Goal: Task Accomplishment & Management: Use online tool/utility

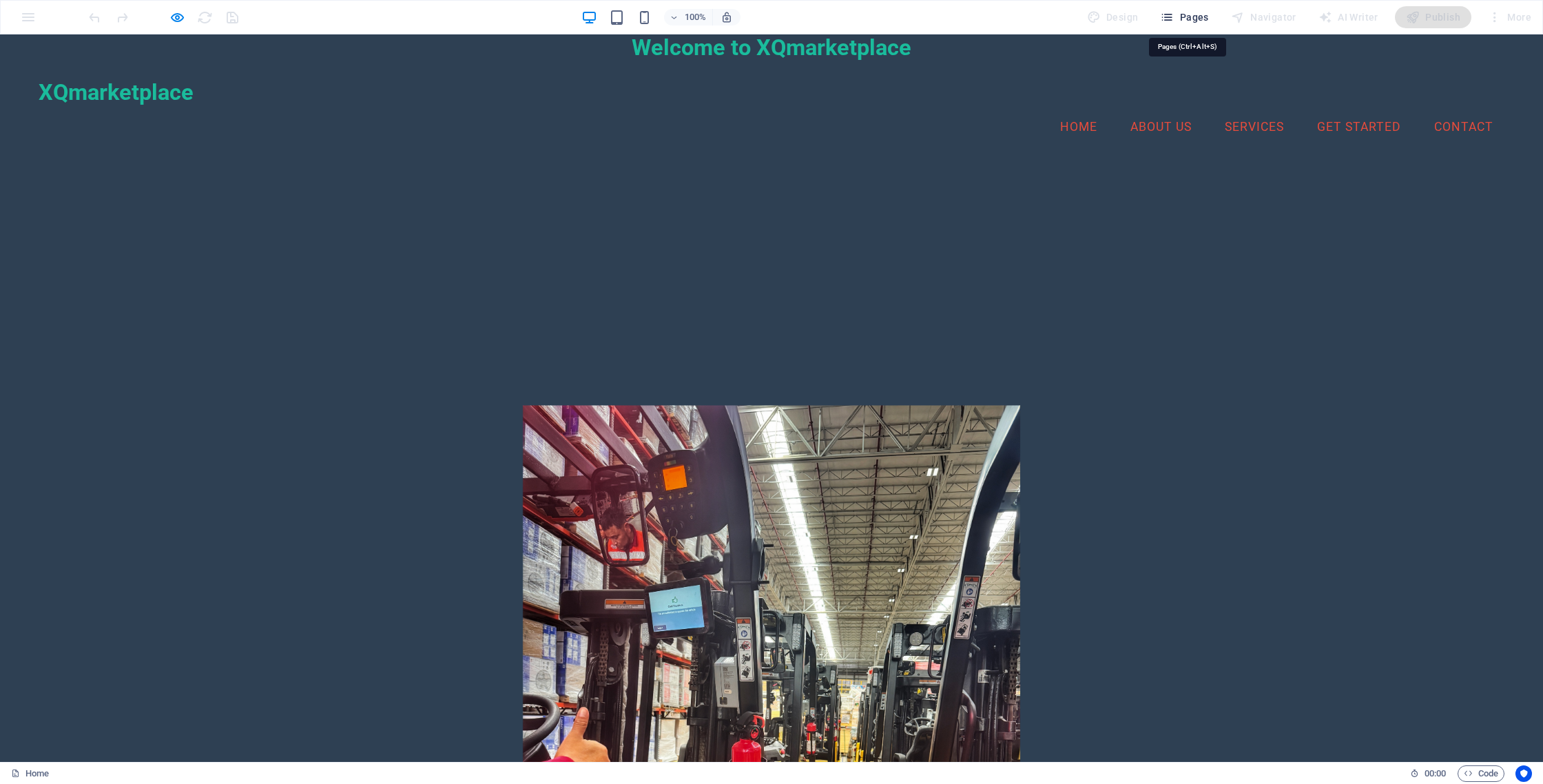
scroll to position [759, 0]
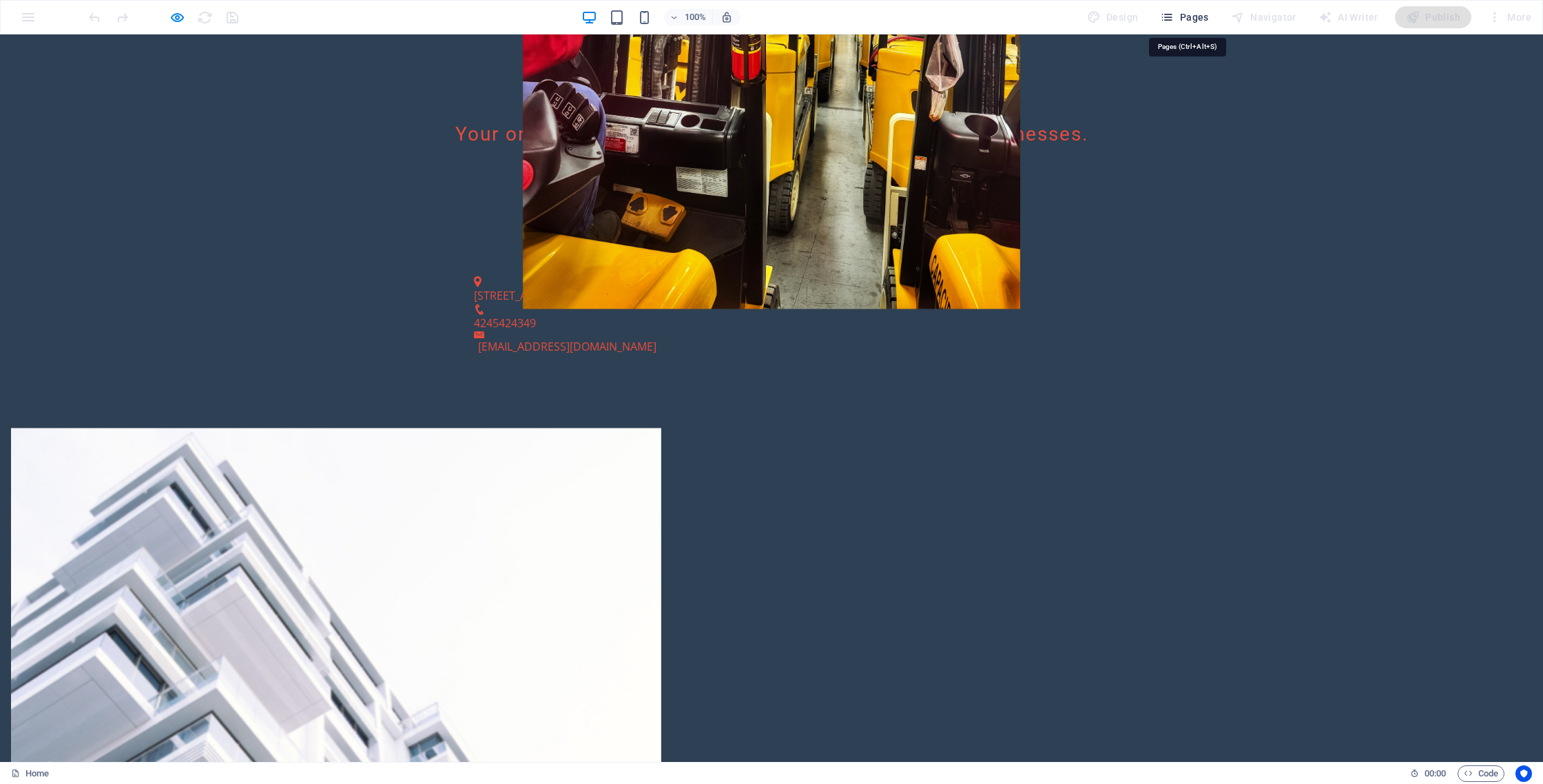
click at [1186, 18] on span "Pages" at bounding box center [1184, 16] width 48 height 14
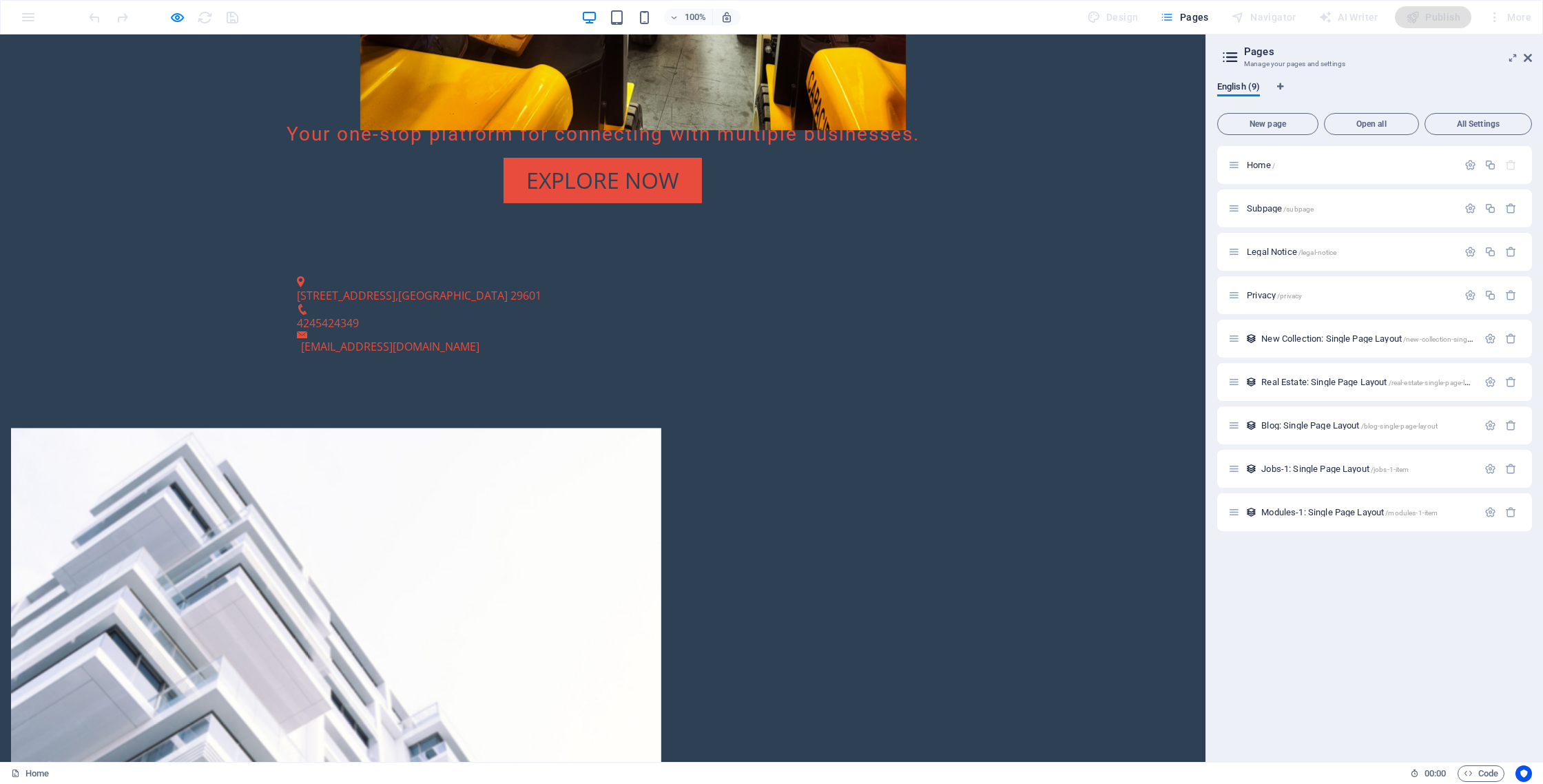
click at [1189, 21] on span "Pages" at bounding box center [1184, 16] width 48 height 14
click at [1269, 164] on span "Home /" at bounding box center [1261, 165] width 29 height 10
click at [1254, 162] on span "Home /" at bounding box center [1261, 165] width 29 height 10
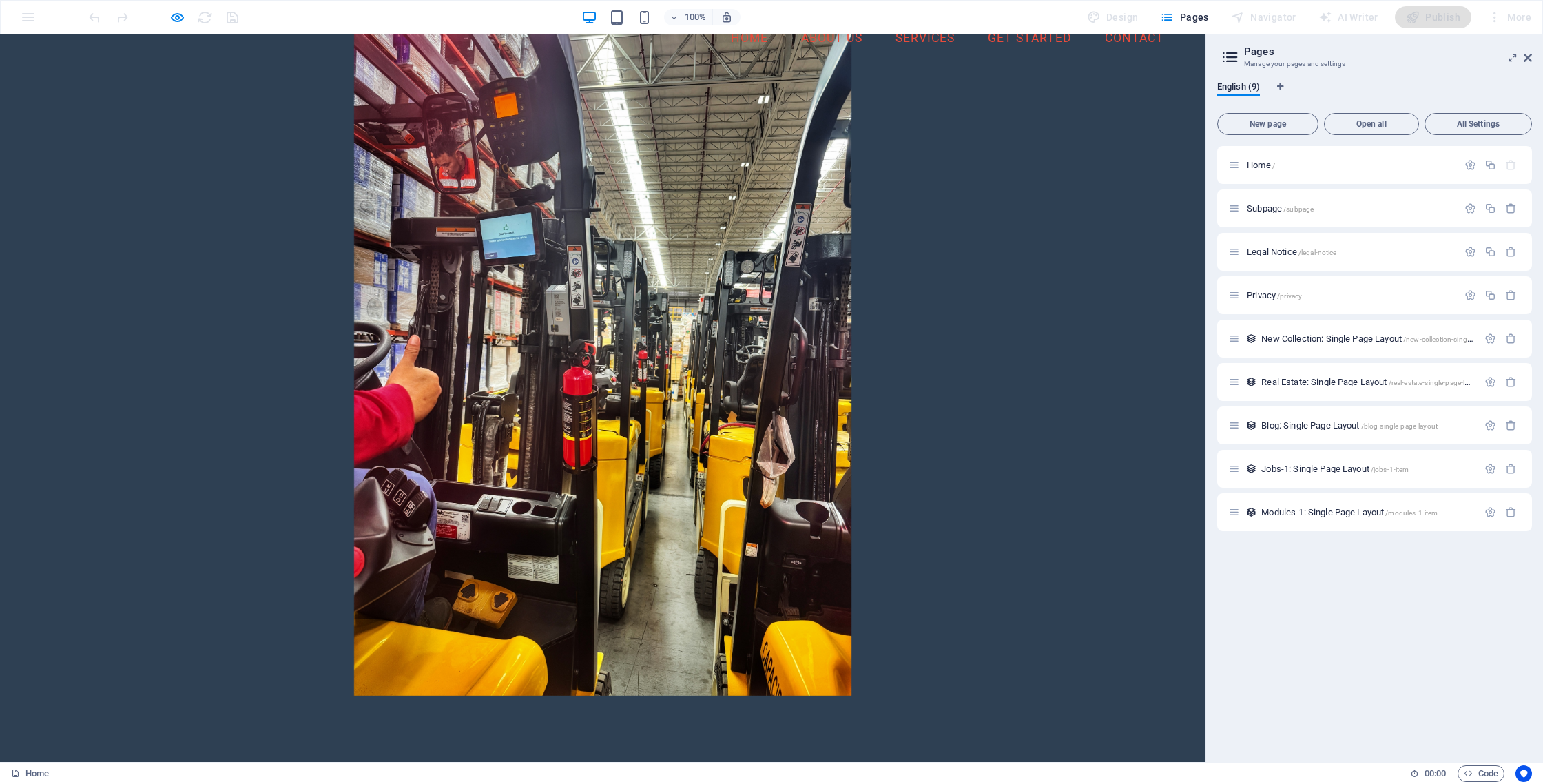
scroll to position [0, 0]
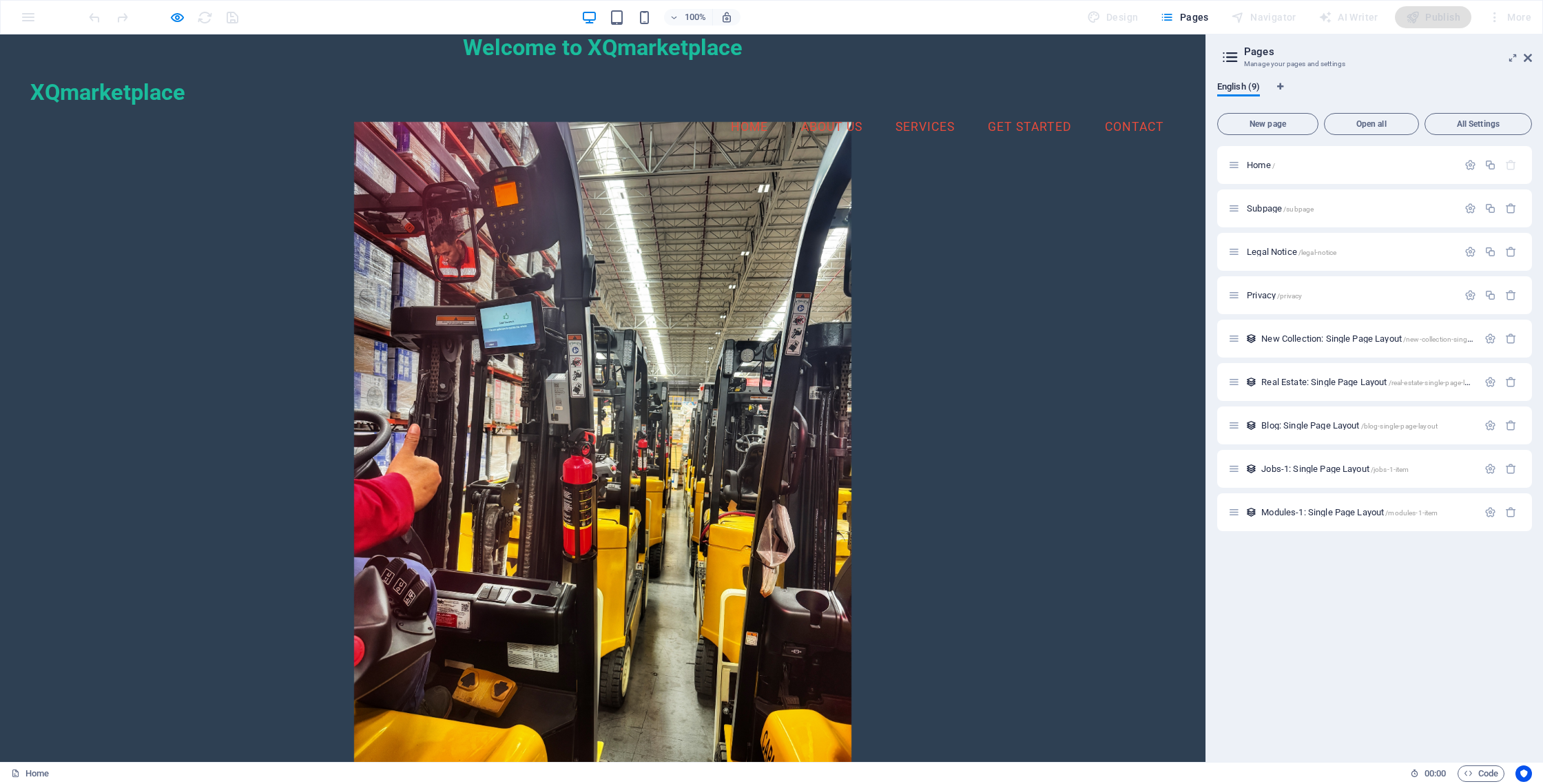
click at [94, 19] on div at bounding box center [163, 17] width 154 height 22
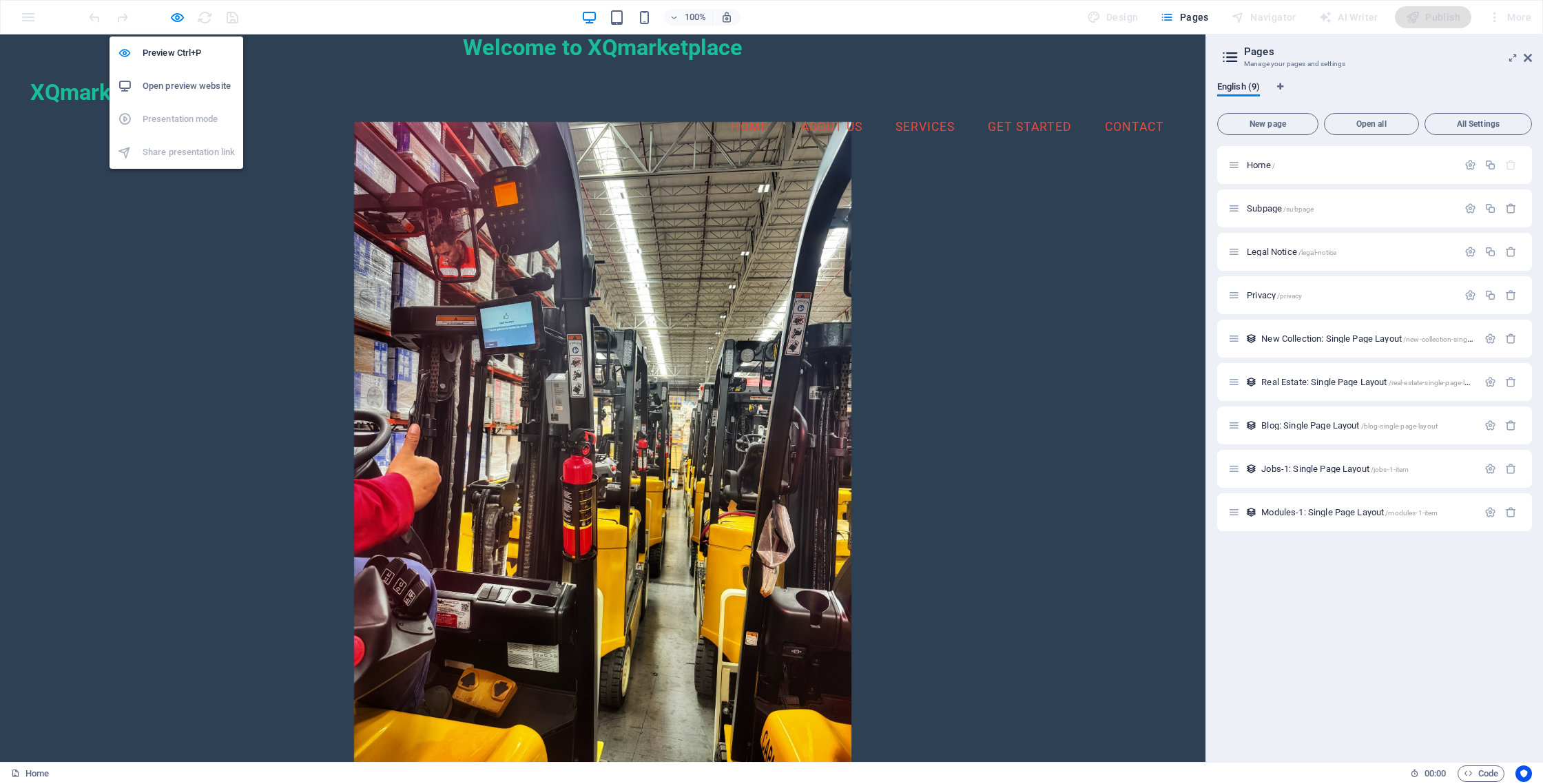
click at [165, 13] on div at bounding box center [163, 17] width 154 height 22
click at [173, 16] on icon "button" at bounding box center [177, 17] width 16 height 16
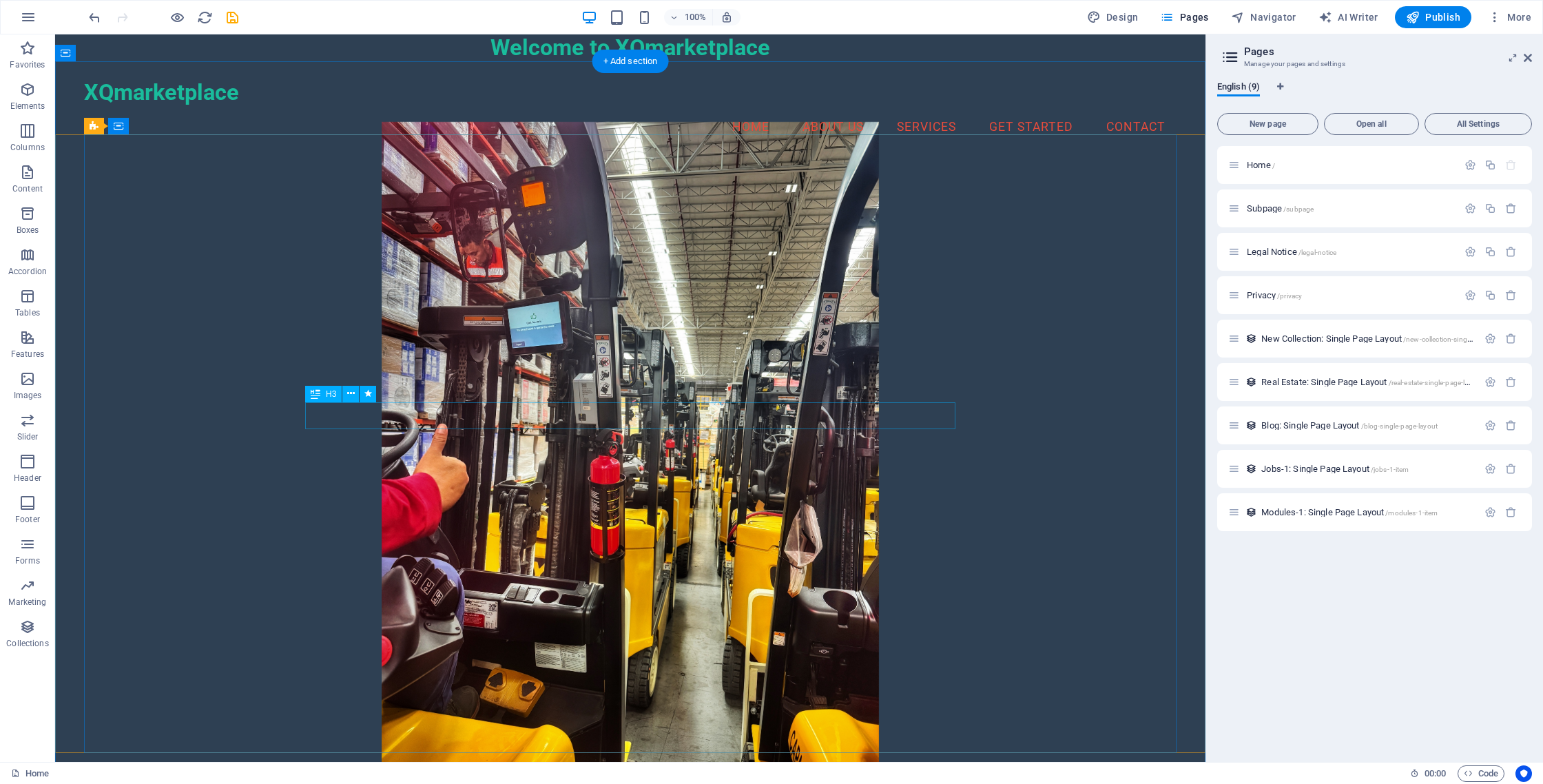
drag, startPoint x: 1531, startPoint y: 53, endPoint x: 1474, endPoint y: 19, distance: 66.4
click at [1531, 53] on icon at bounding box center [1528, 57] width 9 height 11
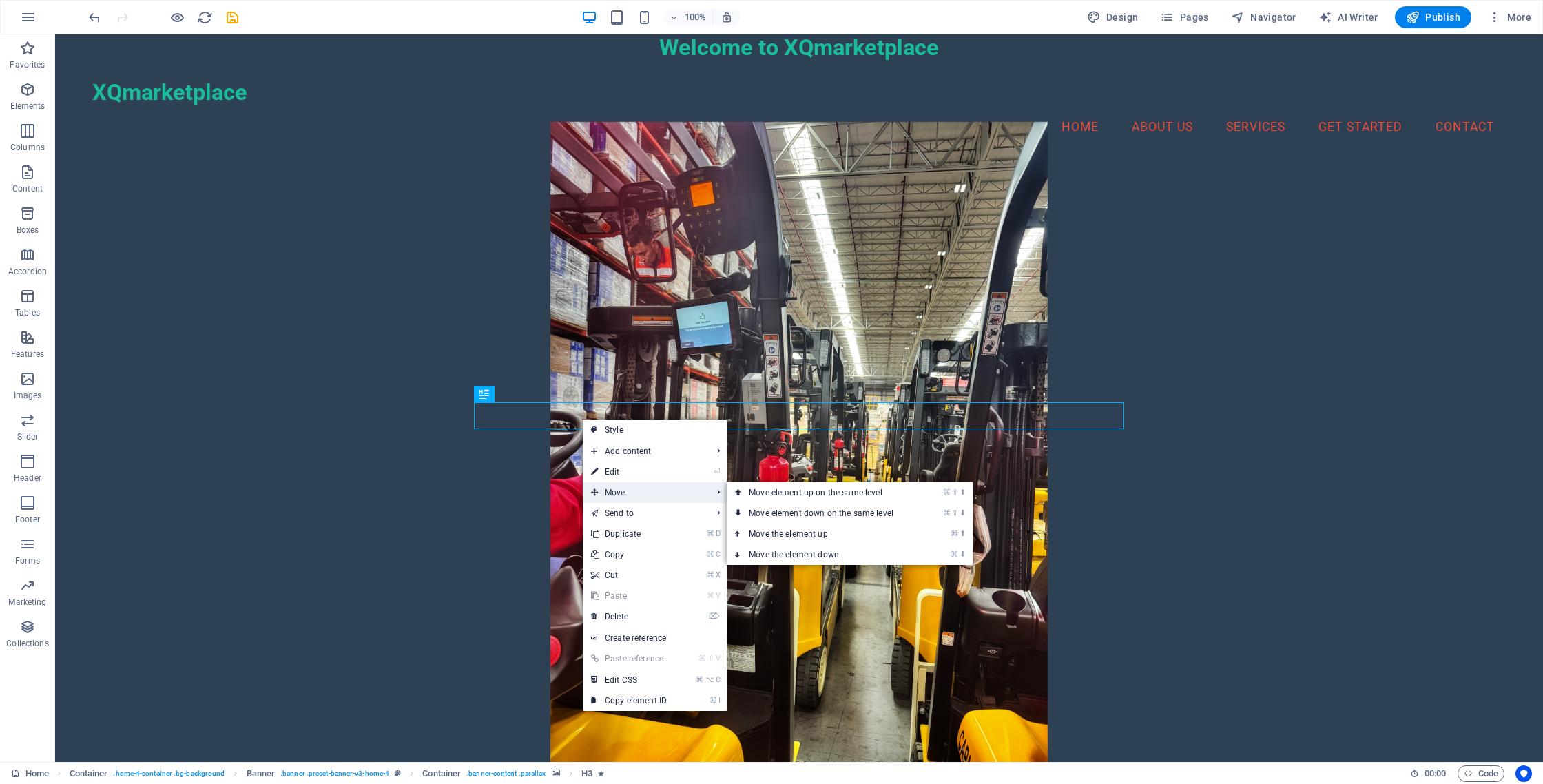
click at [626, 490] on span "Move" at bounding box center [644, 492] width 124 height 21
click at [825, 495] on link "⌘ ⇧ ⬆ Move element up on the same level" at bounding box center [824, 492] width 194 height 21
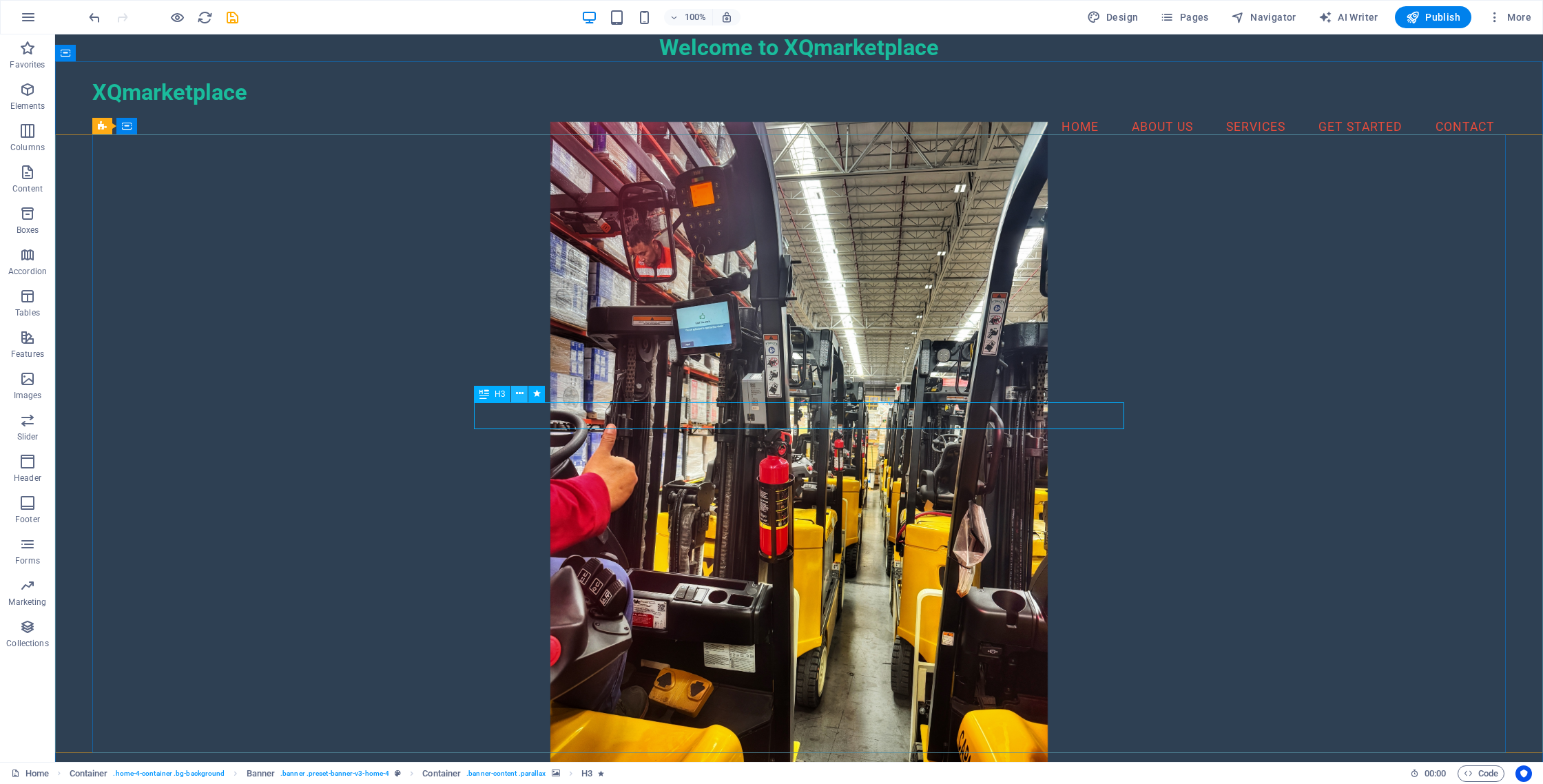
click at [519, 394] on icon at bounding box center [520, 394] width 8 height 14
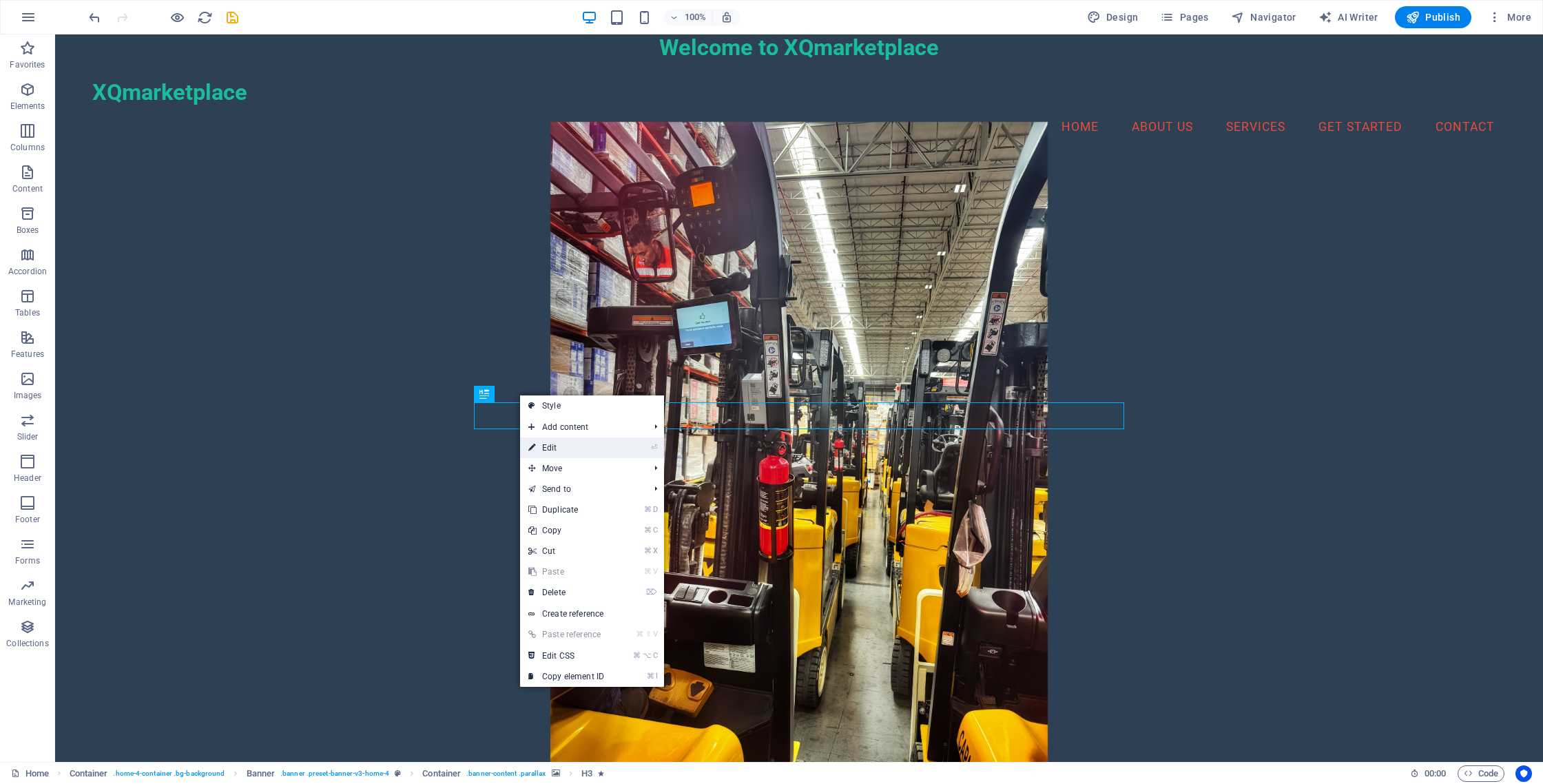
click at [567, 448] on link "⏎ Edit" at bounding box center [566, 447] width 92 height 21
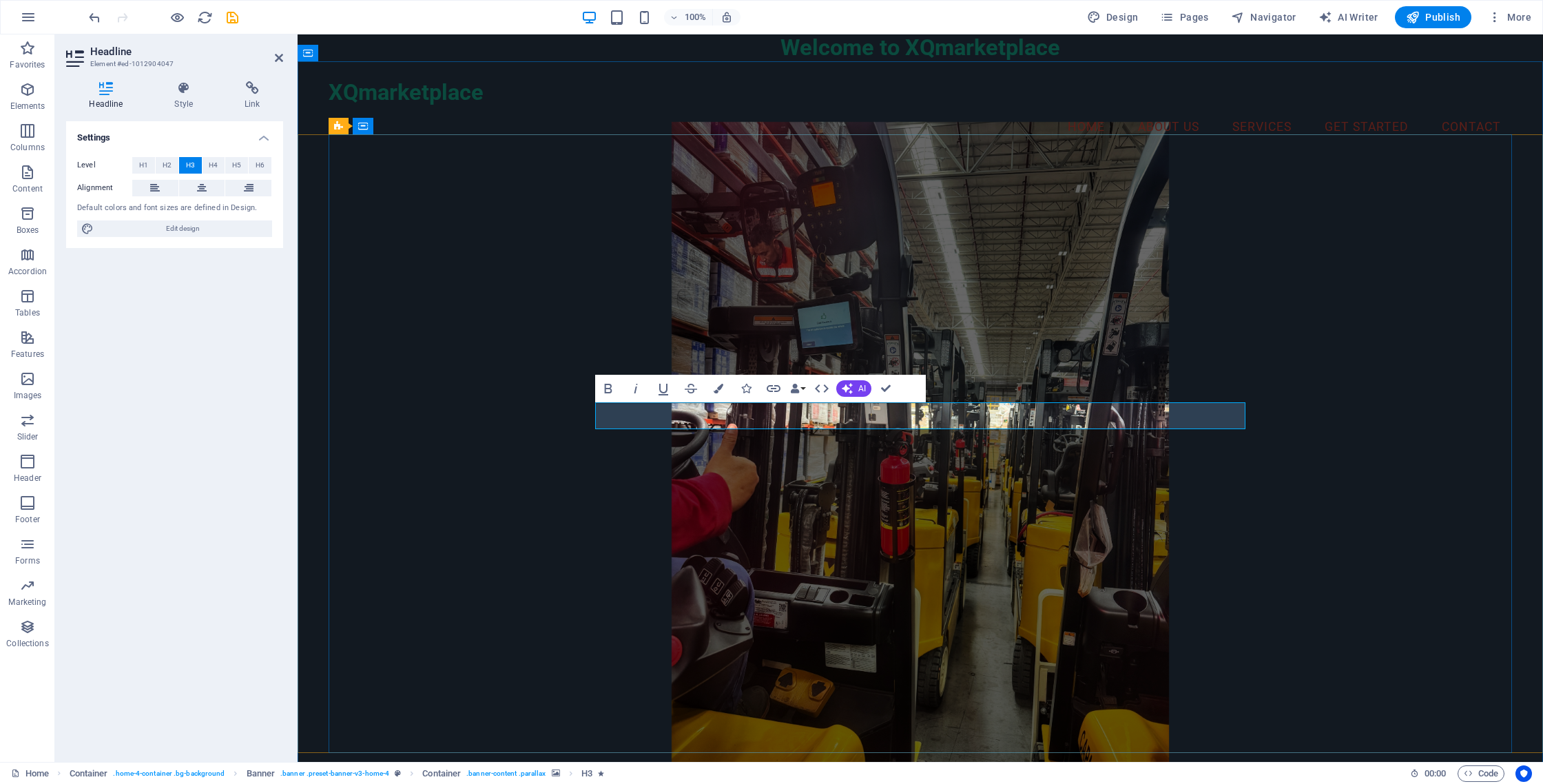
click at [225, 227] on span "Edit design" at bounding box center [183, 228] width 170 height 16
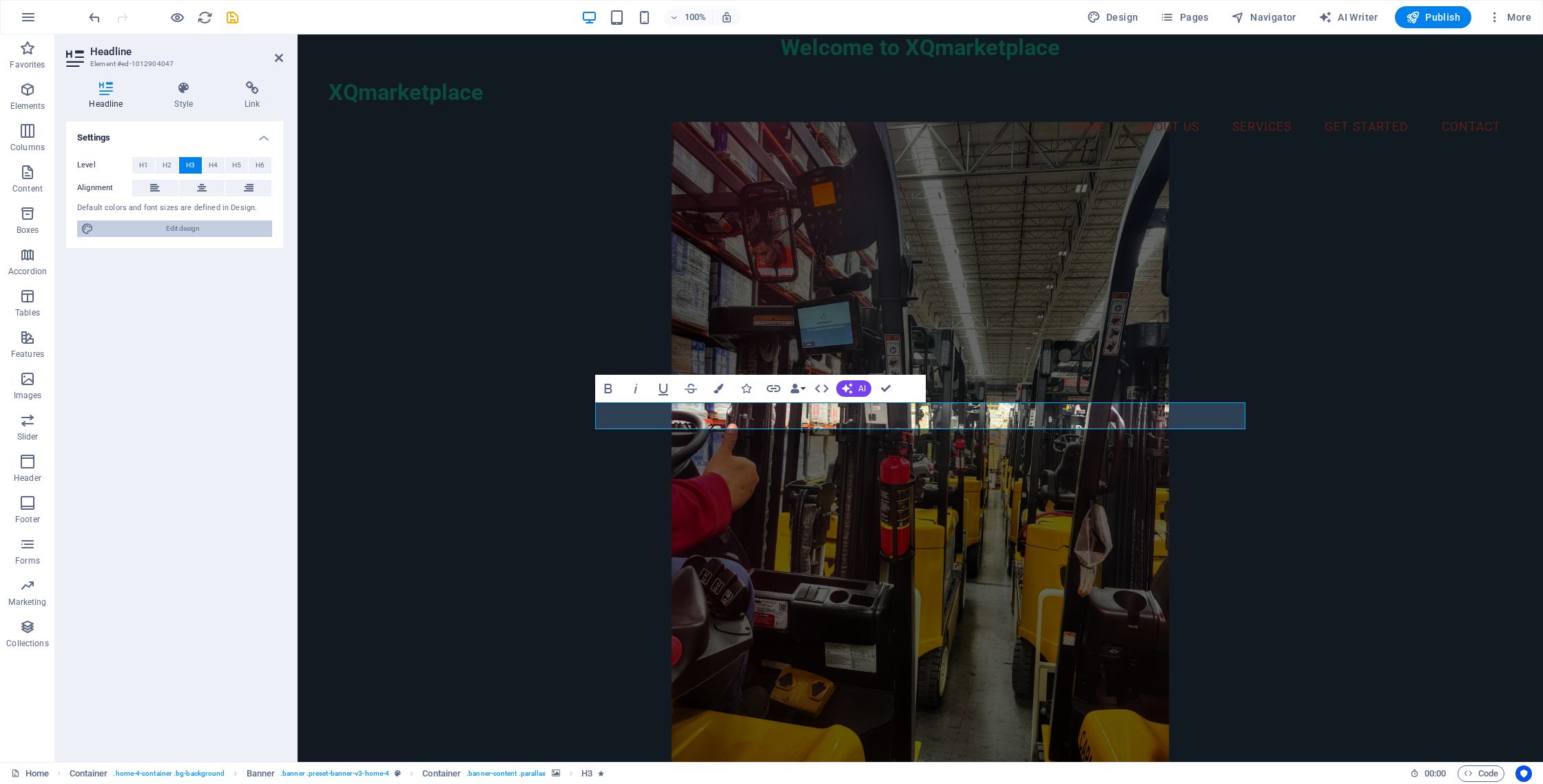
select select "px"
select select "200"
select select "px"
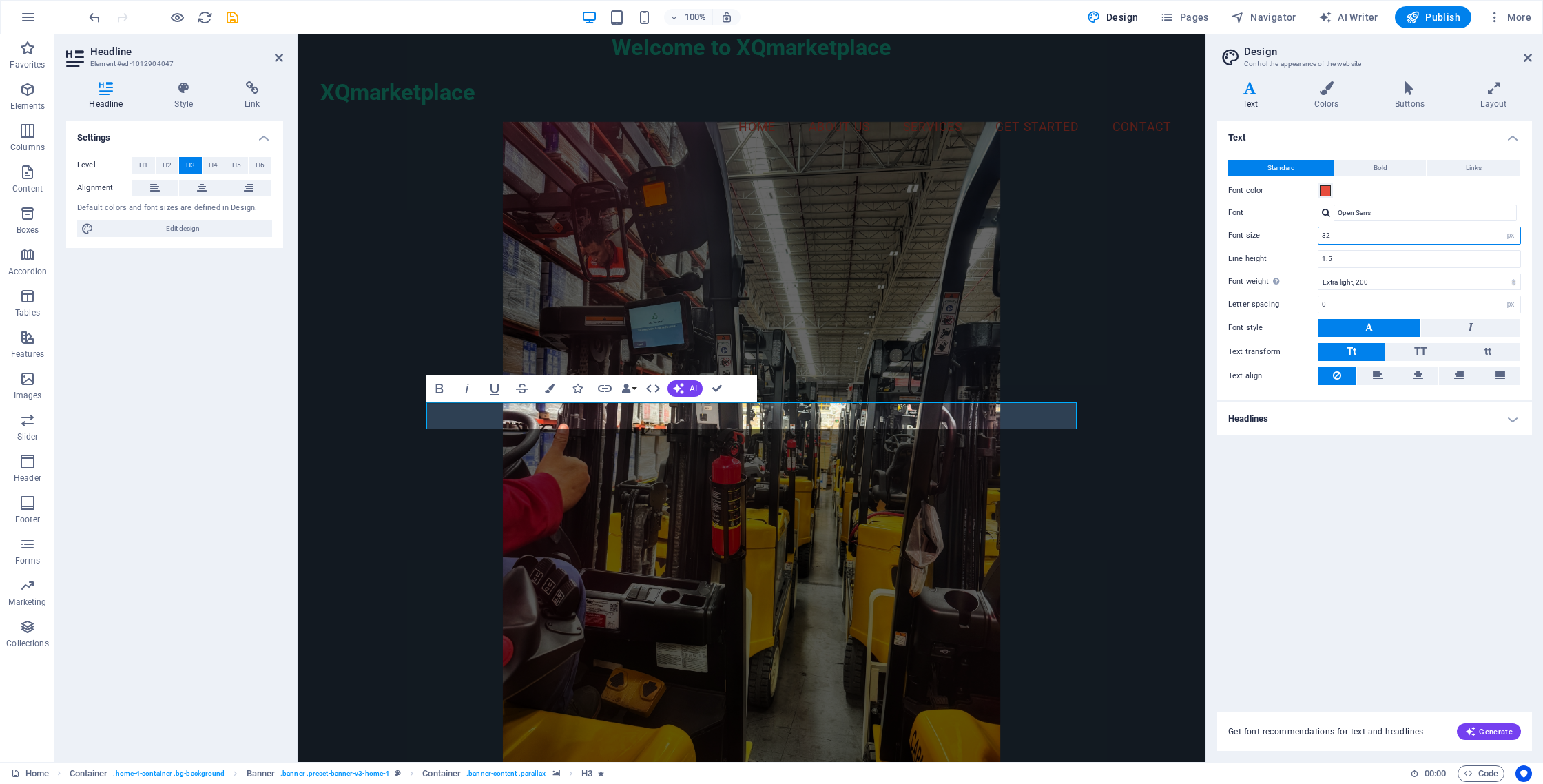
click at [1343, 235] on input "32" at bounding box center [1419, 235] width 202 height 16
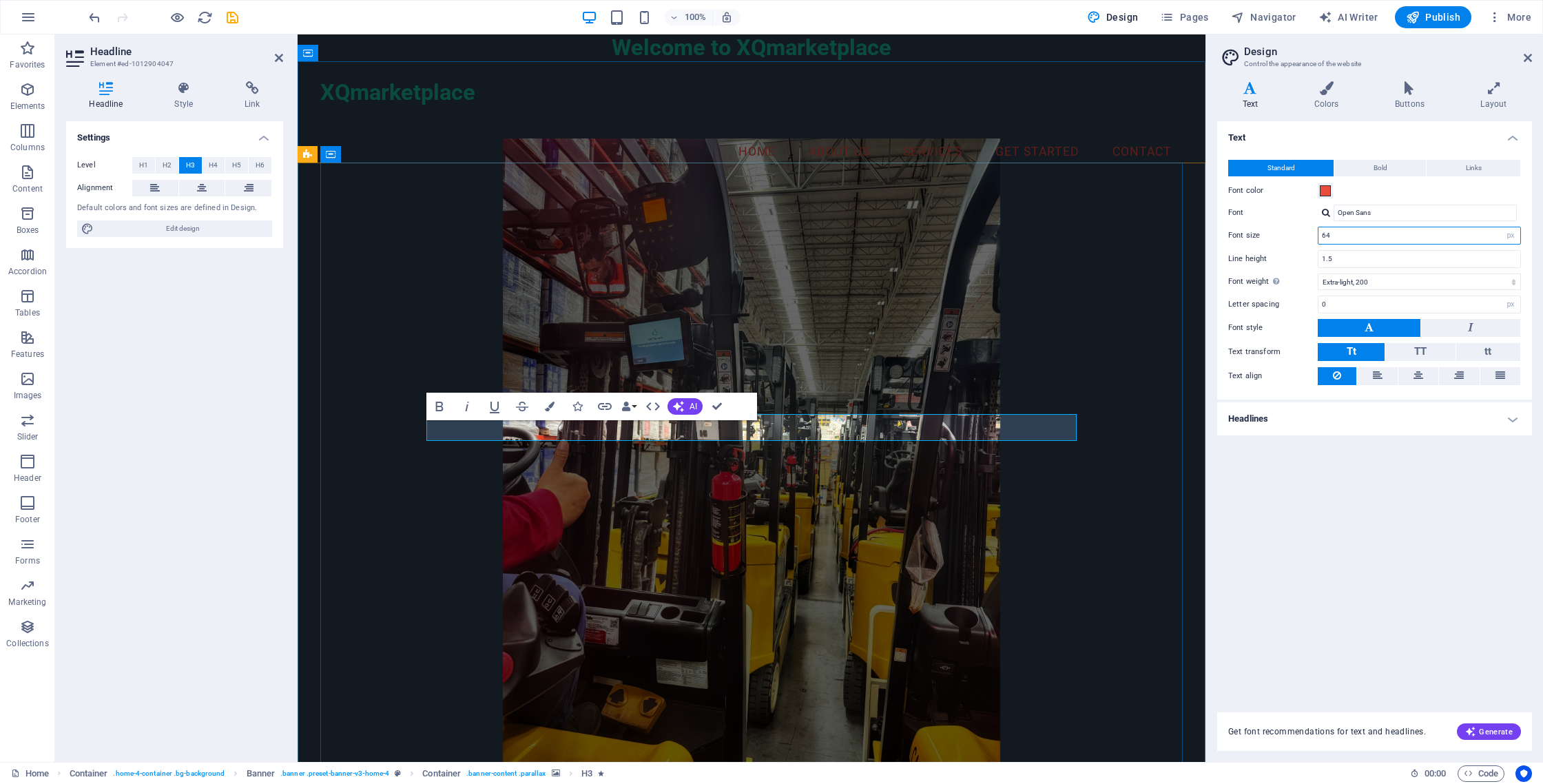
type input "64"
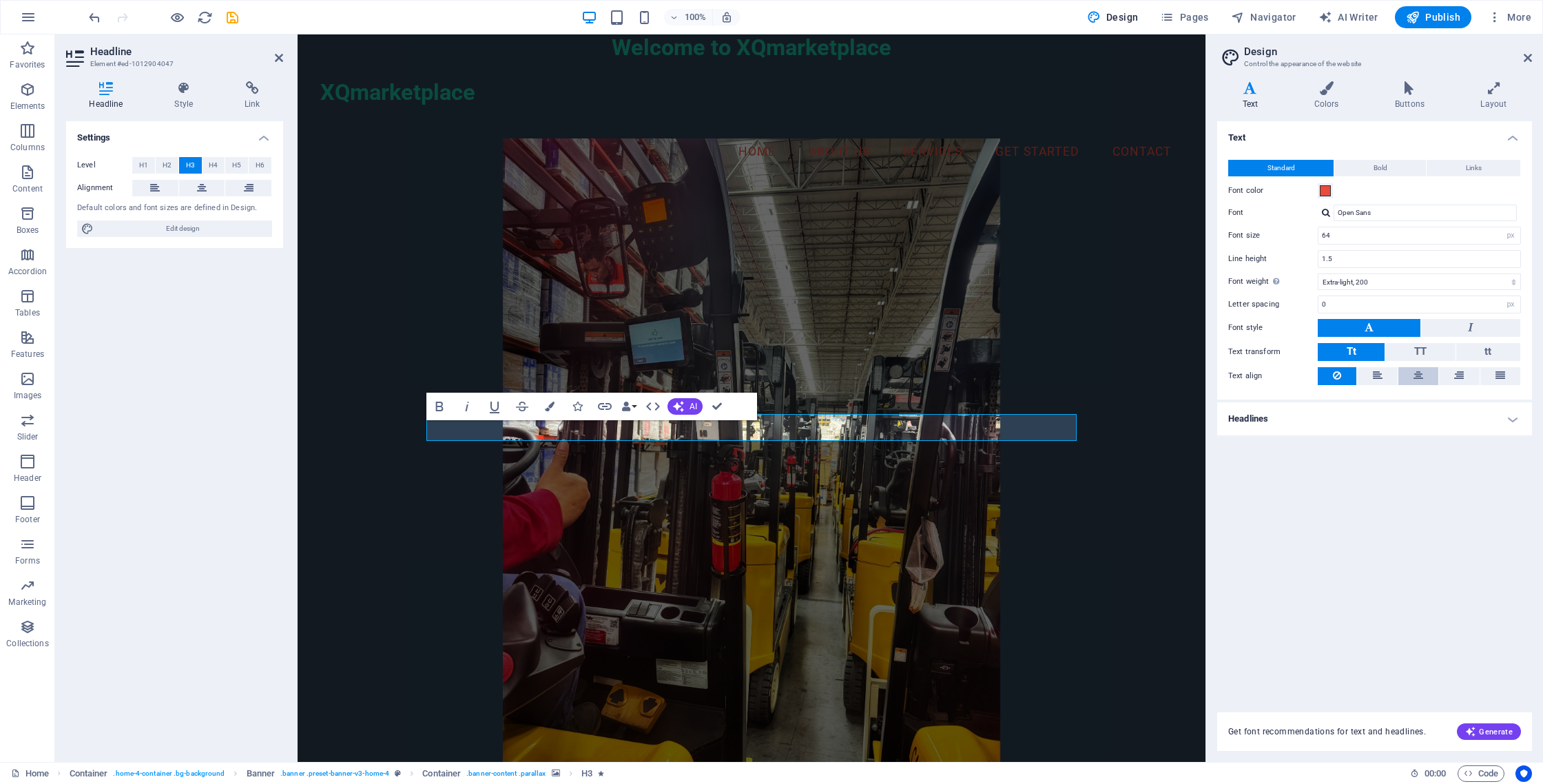
click at [1420, 374] on icon at bounding box center [1418, 375] width 9 height 16
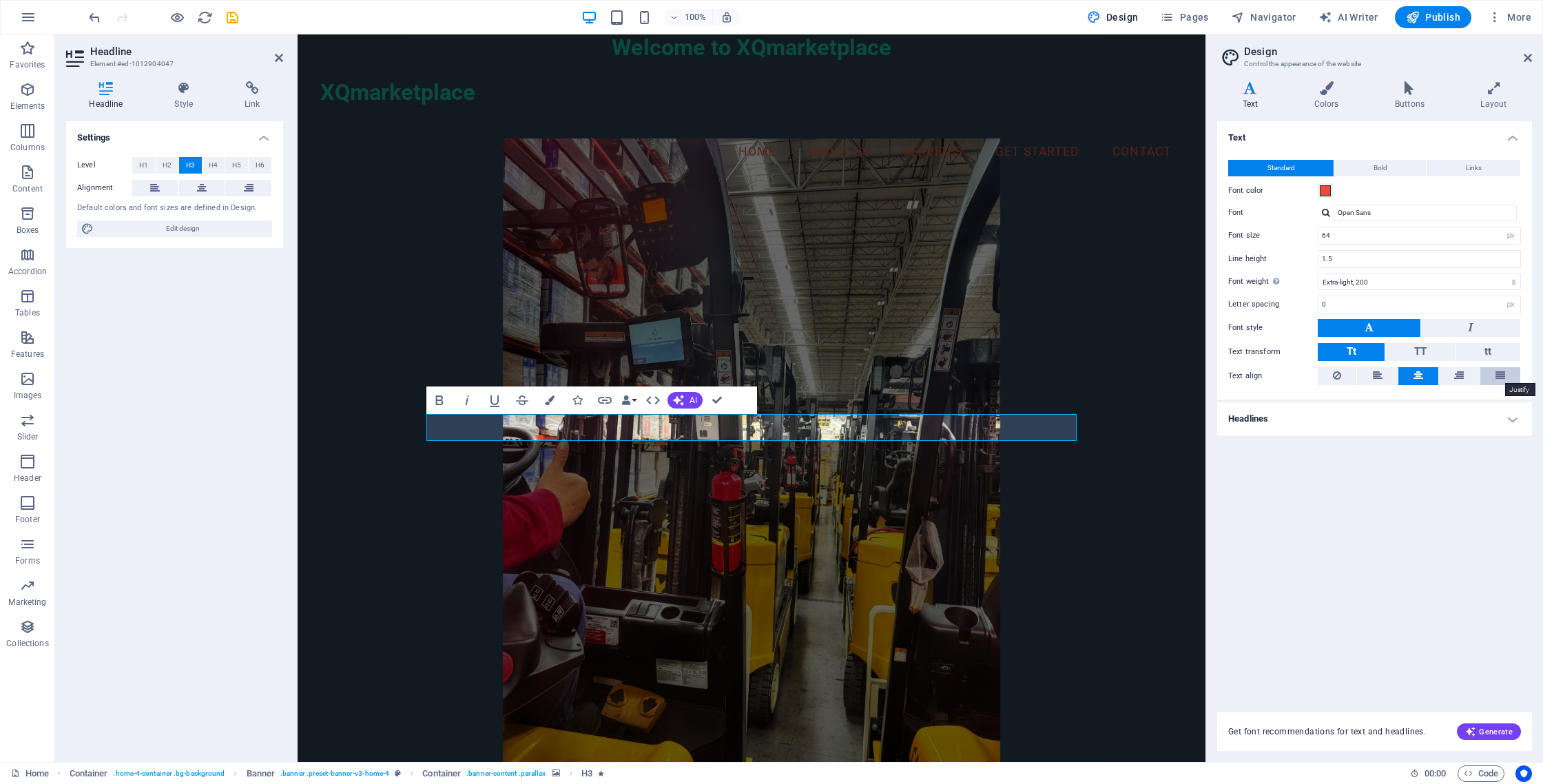
click at [1497, 375] on icon at bounding box center [1499, 375] width 9 height 16
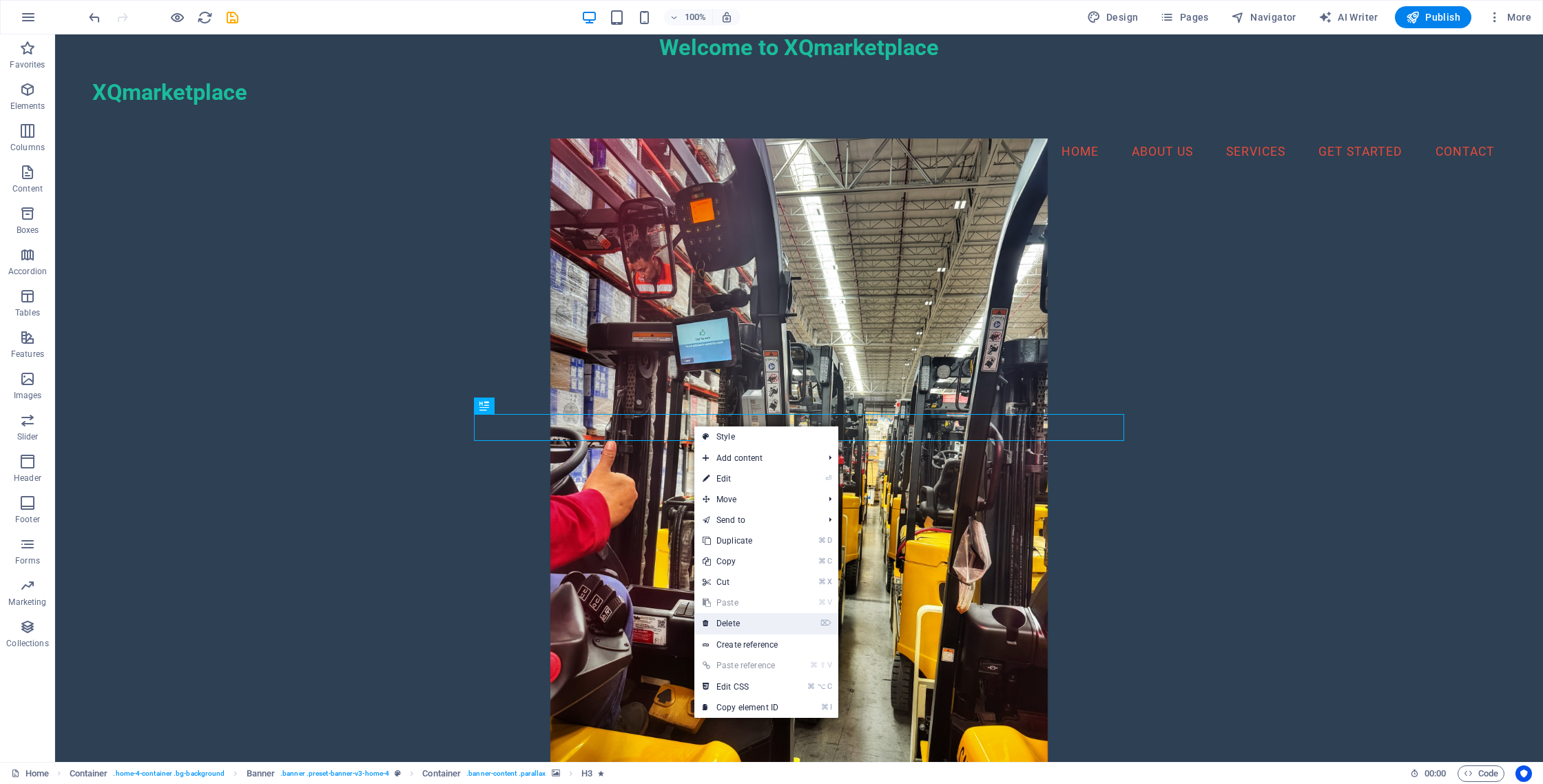
click at [740, 625] on link "⌦ Delete" at bounding box center [740, 623] width 92 height 21
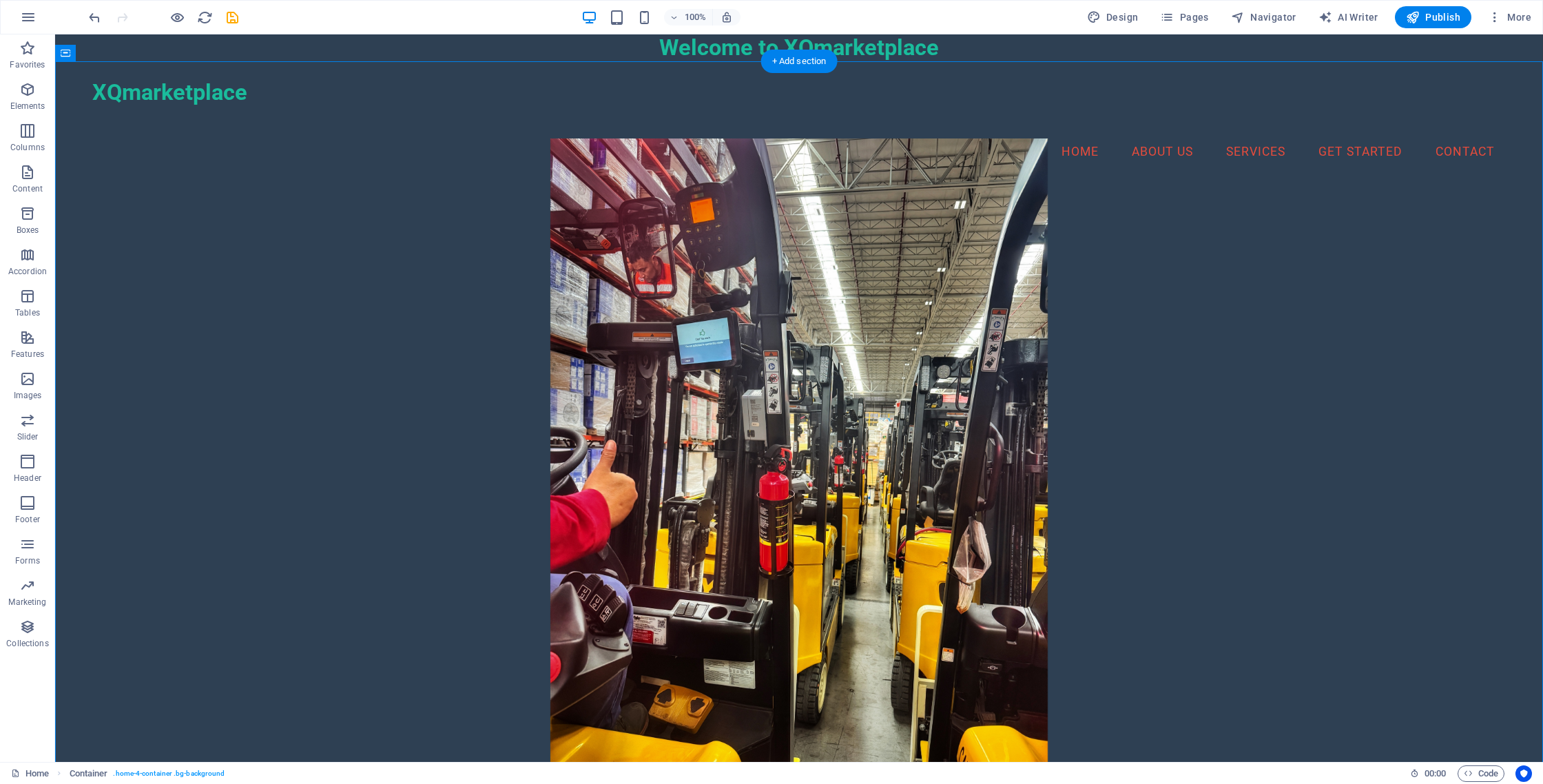
drag, startPoint x: 770, startPoint y: 452, endPoint x: 626, endPoint y: 428, distance: 146.0
click at [603, 412] on div "Explore Now" at bounding box center [799, 620] width 1414 height 862
drag, startPoint x: 693, startPoint y: 455, endPoint x: 385, endPoint y: 329, distance: 332.8
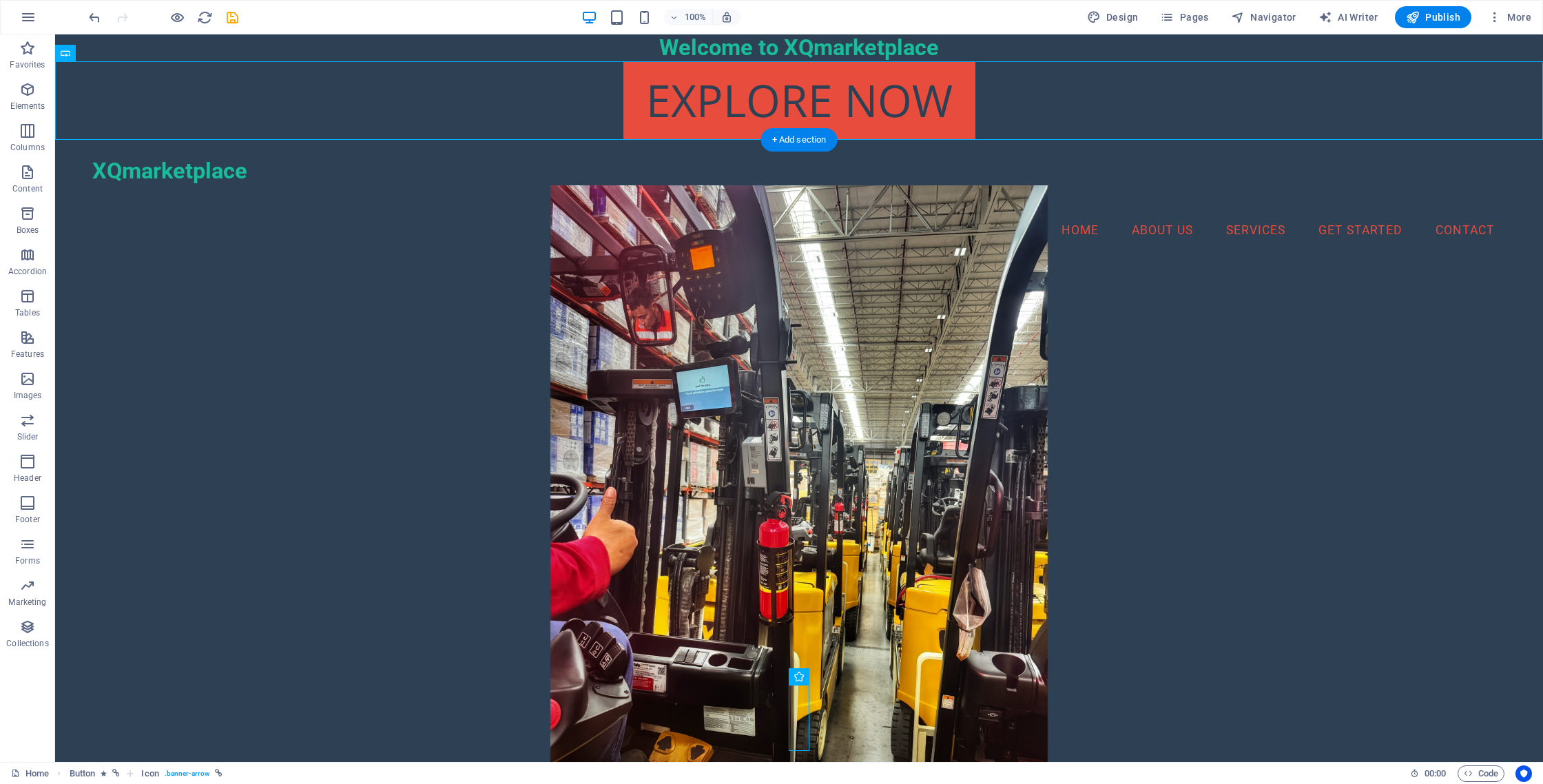
click at [1183, 322] on figure at bounding box center [799, 516] width 1414 height 663
click at [843, 103] on div "Explore Now" at bounding box center [799, 101] width 1488 height 79
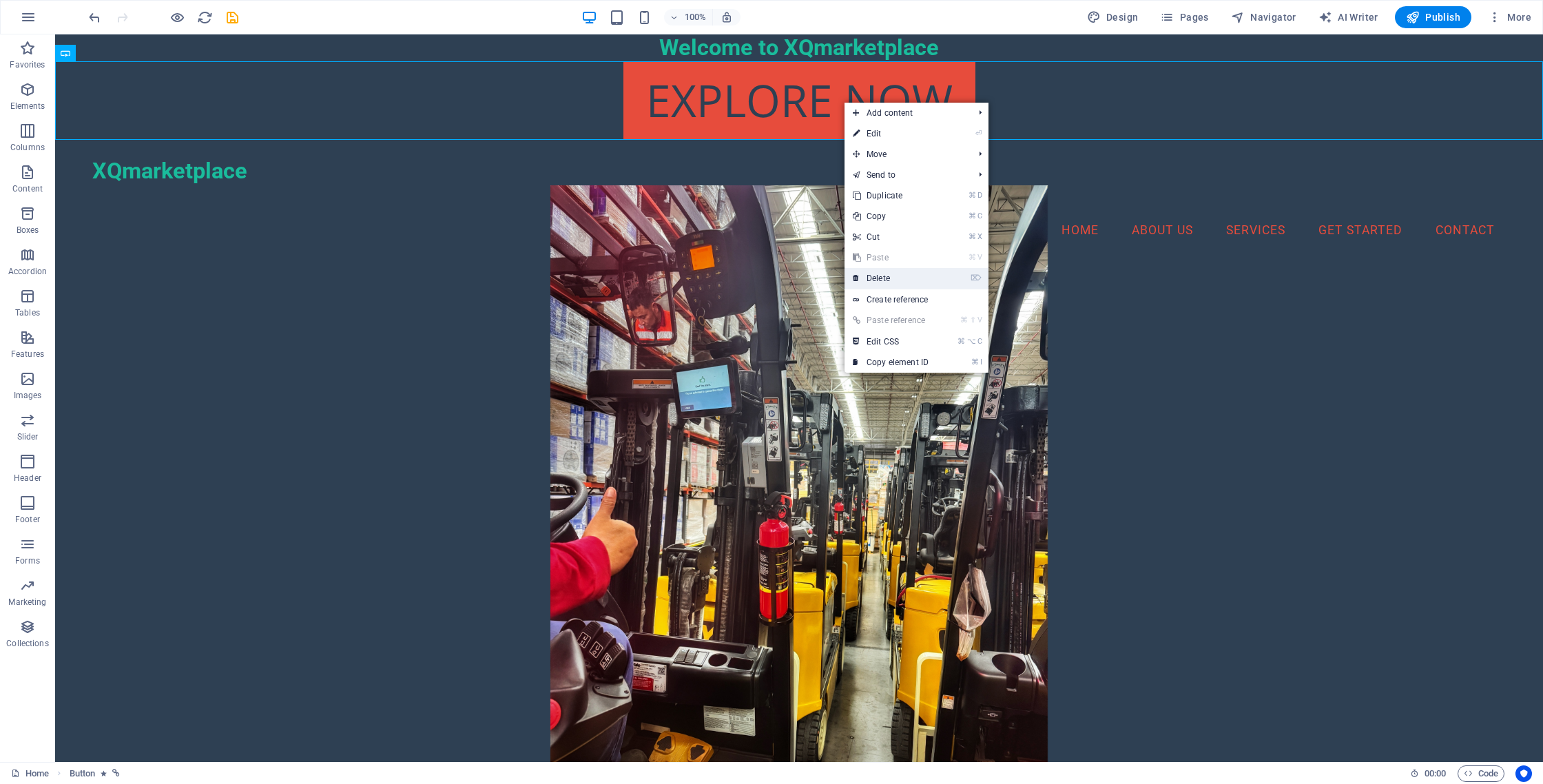
click at [882, 276] on link "⌦ Delete" at bounding box center [890, 278] width 92 height 21
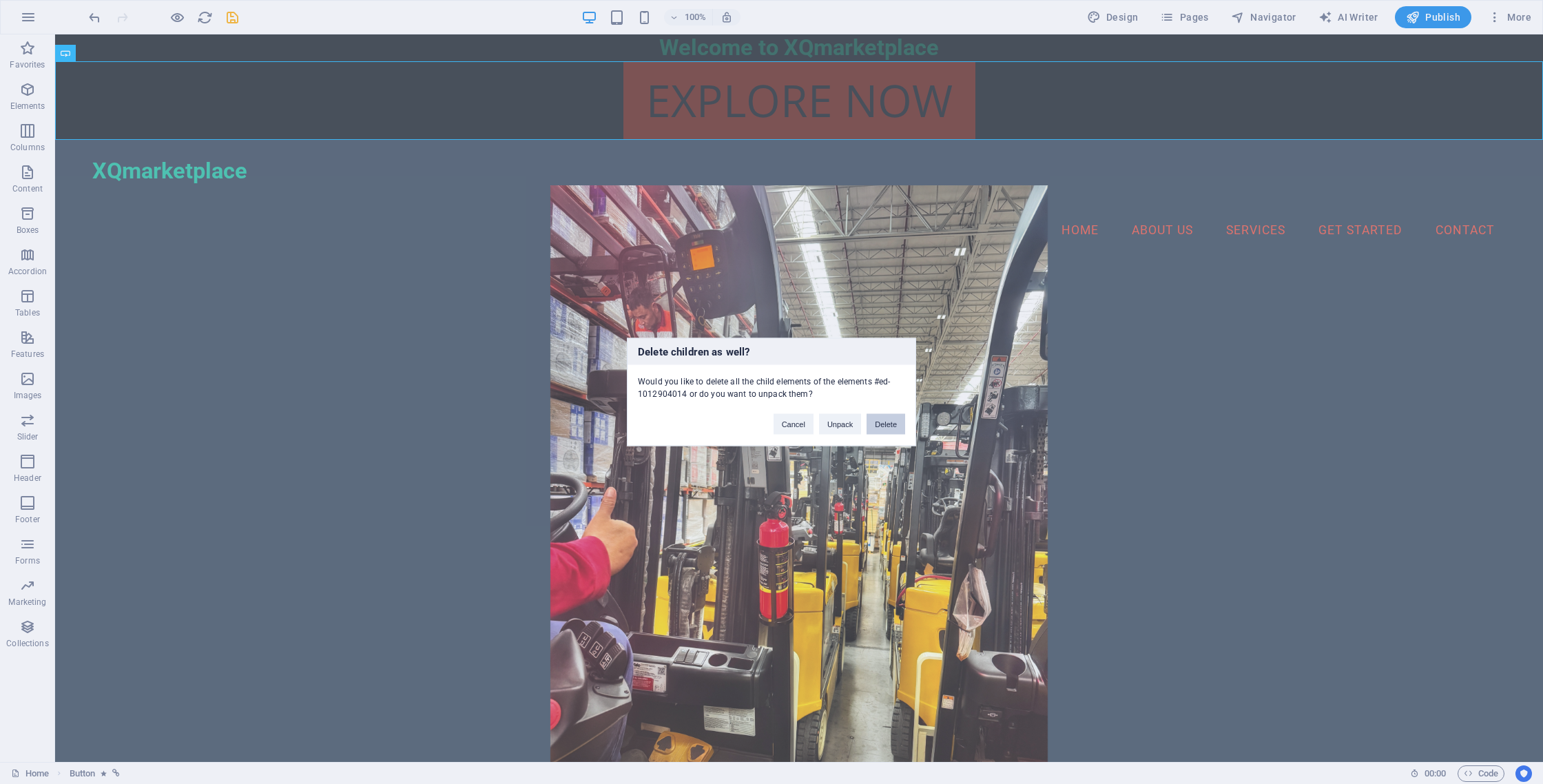
click at [887, 425] on button "Delete" at bounding box center [885, 424] width 39 height 21
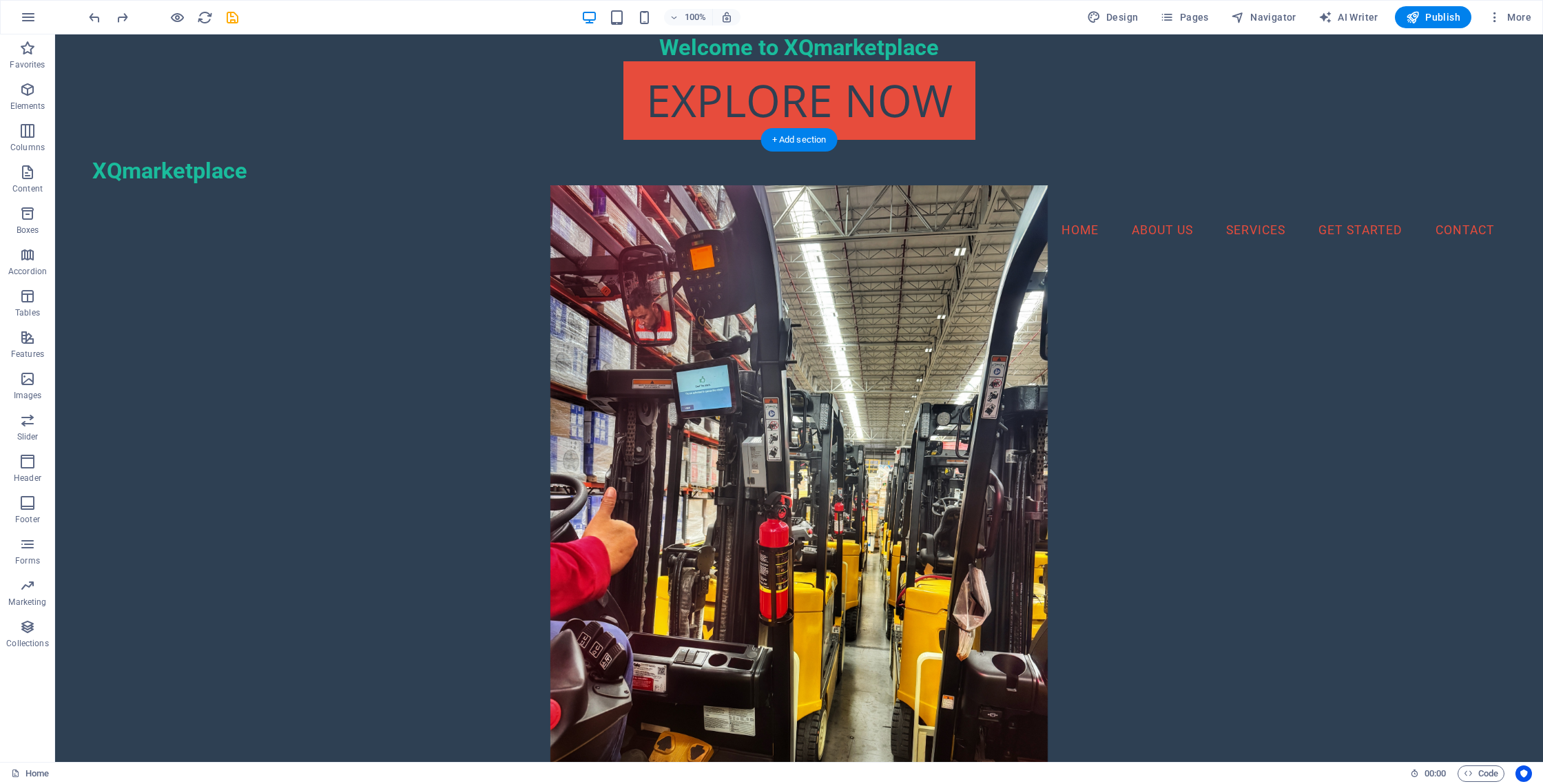
click at [465, 330] on figure at bounding box center [799, 516] width 1414 height 663
click at [1108, 337] on figure at bounding box center [799, 516] width 1414 height 663
click at [804, 104] on div "Explore Now" at bounding box center [799, 101] width 1488 height 79
click at [805, 101] on div "Explore Now" at bounding box center [799, 101] width 1488 height 79
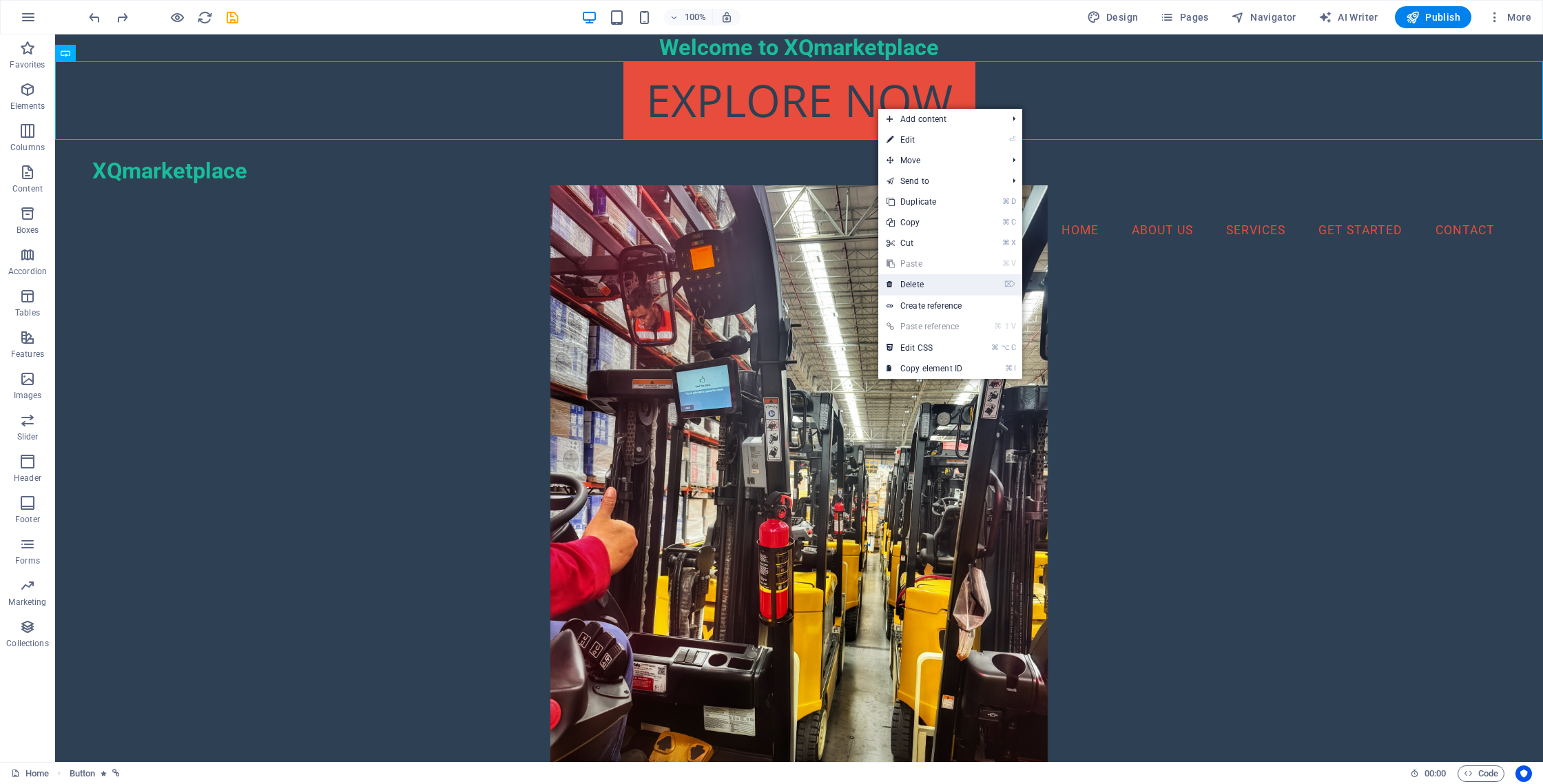
click at [936, 281] on link "⌦ Delete" at bounding box center [924, 284] width 92 height 21
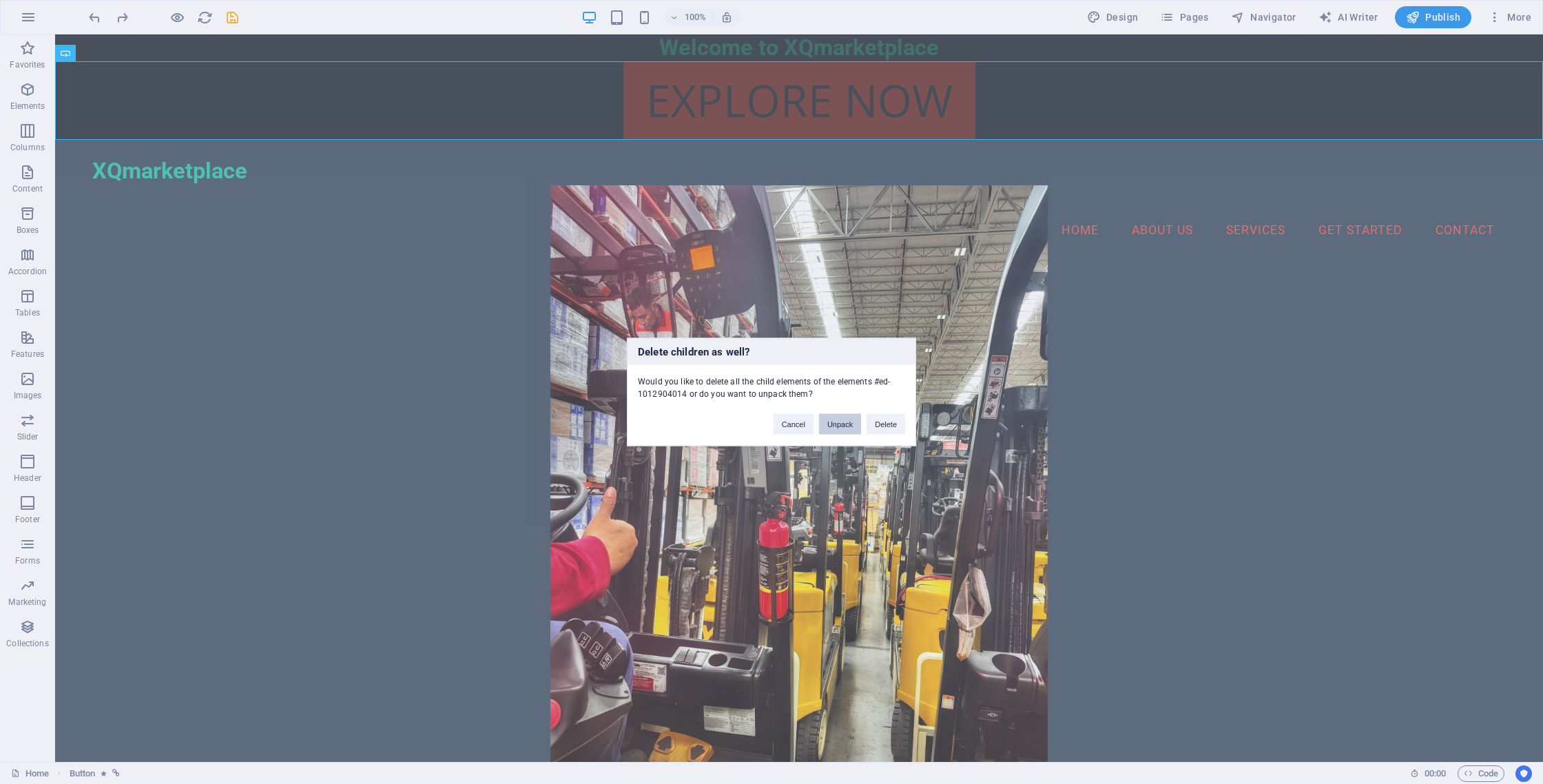
click at [840, 427] on button "Unpack" at bounding box center [840, 424] width 42 height 21
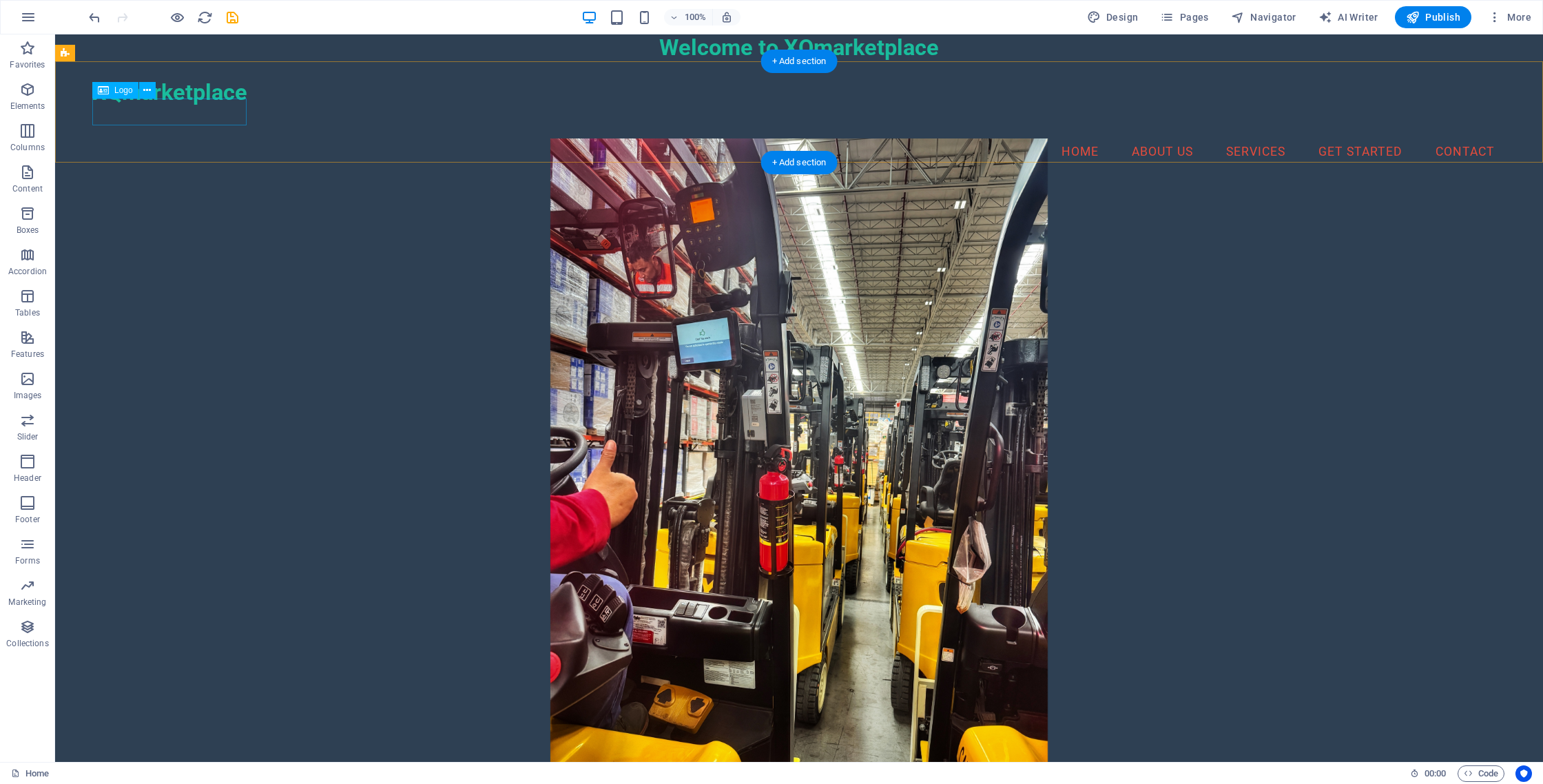
click at [189, 106] on div "XQmarketplace" at bounding box center [799, 93] width 1414 height 27
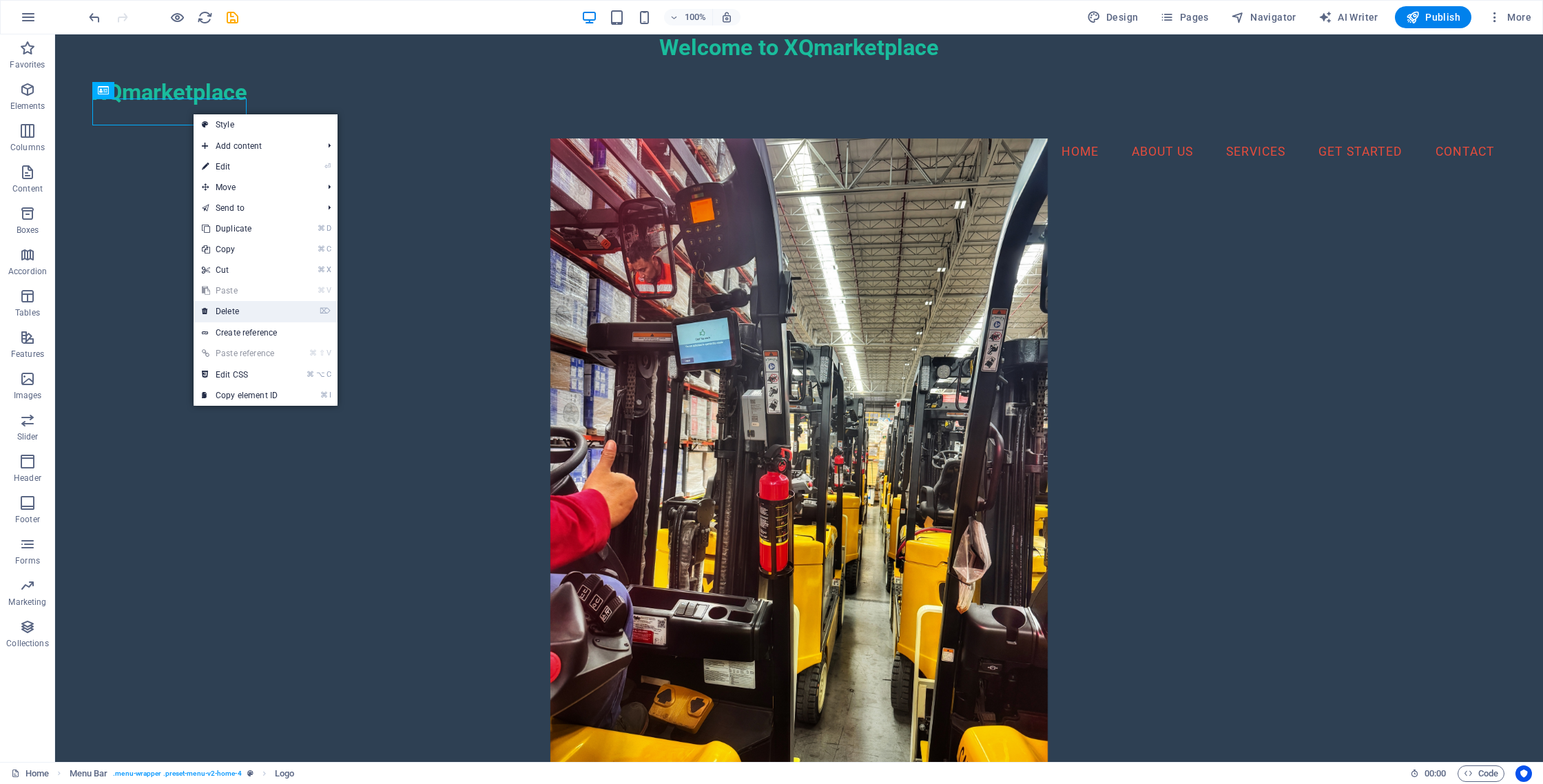
click at [249, 312] on link "⌦ Delete" at bounding box center [239, 311] width 92 height 21
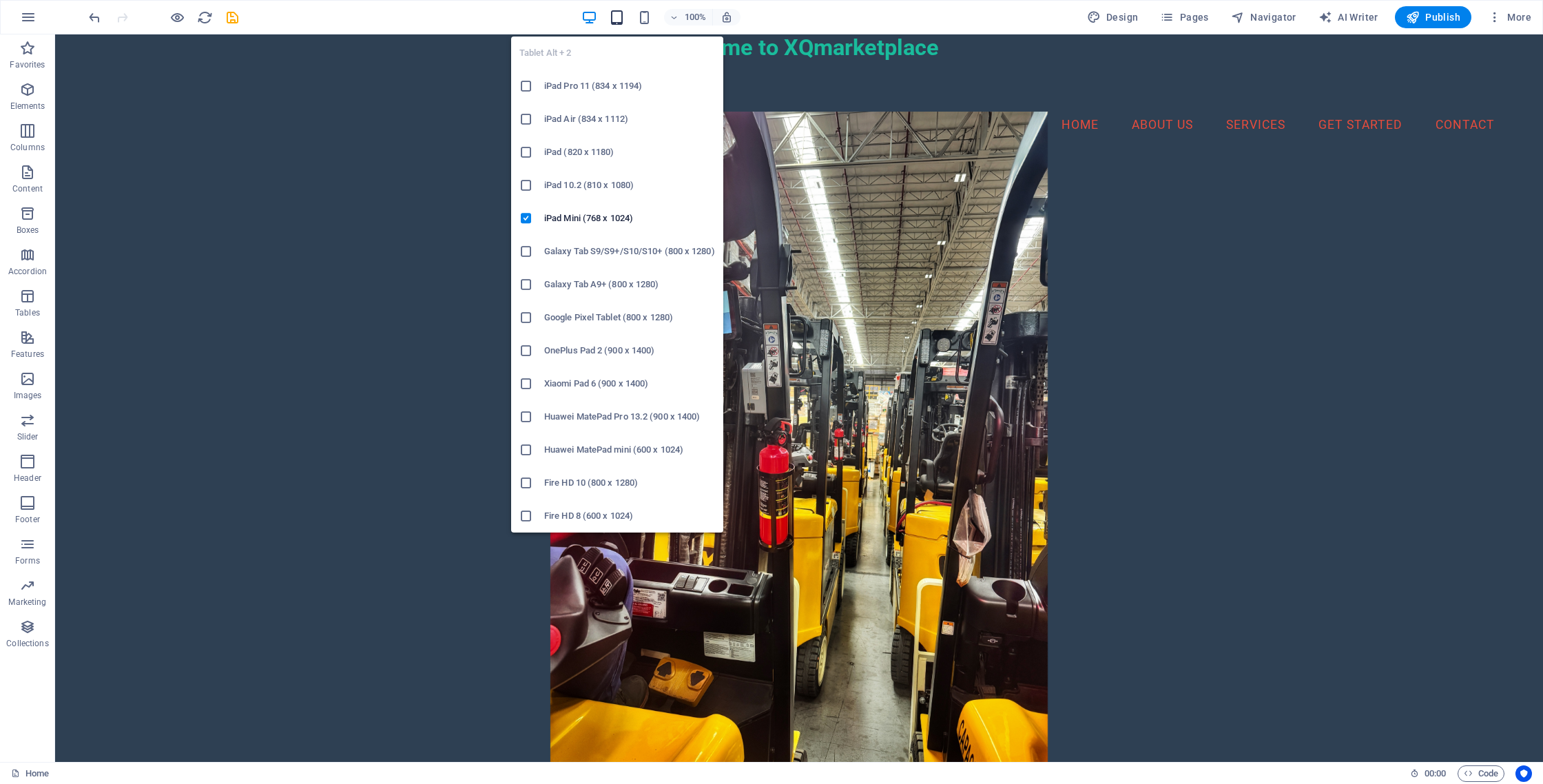
click at [618, 18] on icon "button" at bounding box center [617, 17] width 16 height 16
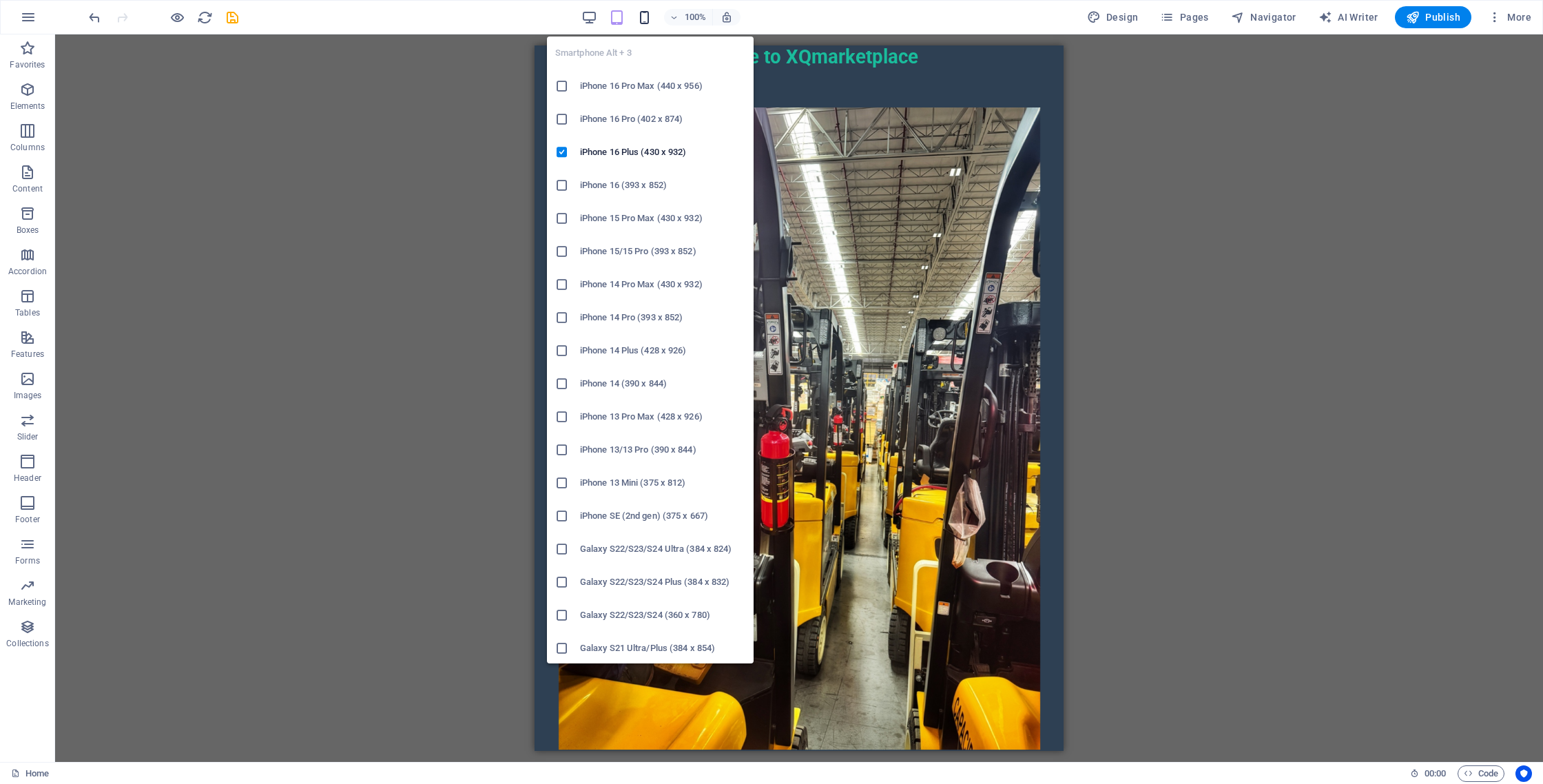
click at [642, 16] on icon "button" at bounding box center [645, 17] width 16 height 16
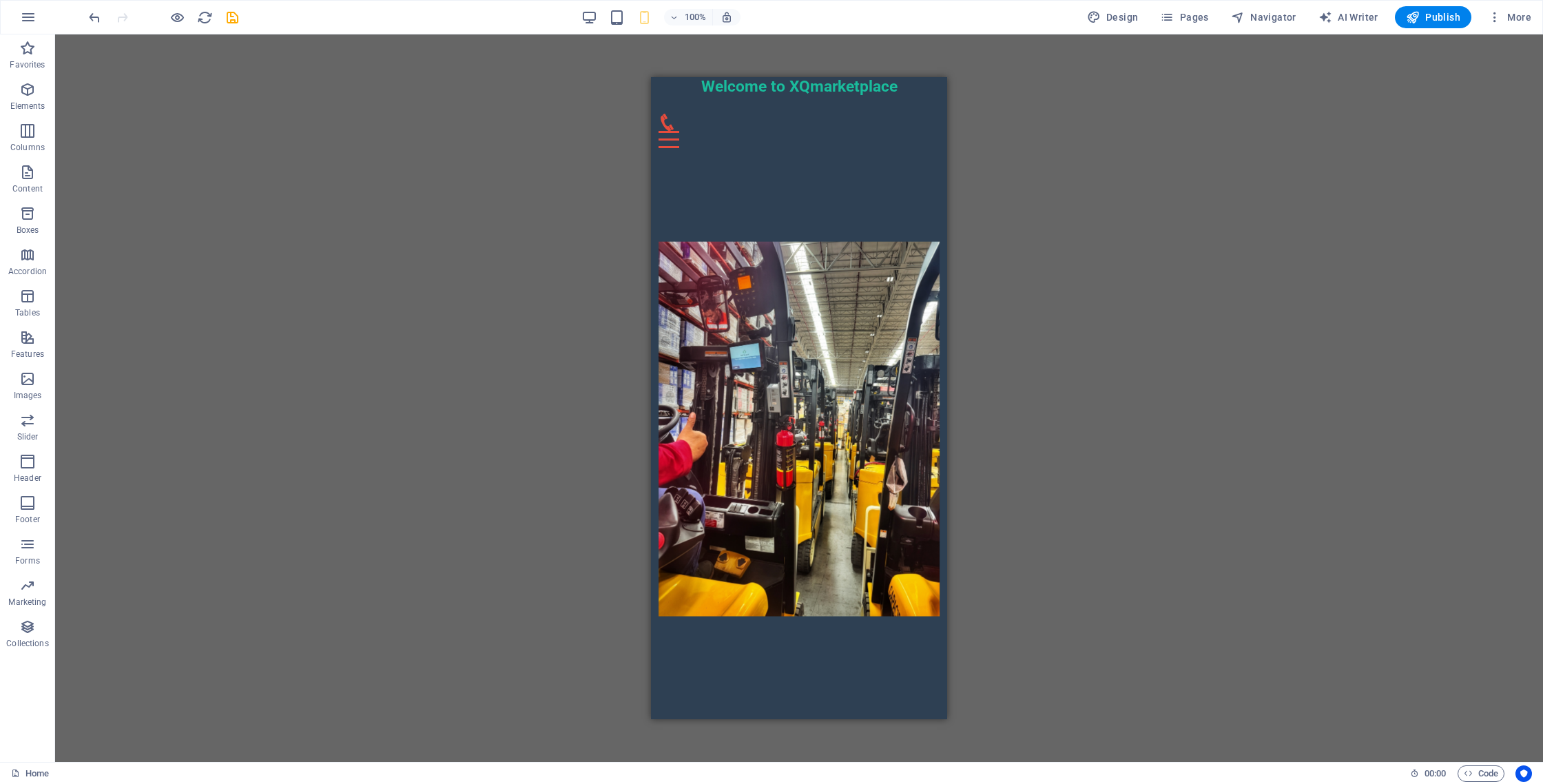
click at [1075, 245] on div "Drag here to replace the existing content. Press “Ctrl” if you want to create a…" at bounding box center [799, 398] width 1488 height 728
click at [1049, 237] on div "Drag here to replace the existing content. Press “Ctrl” if you want to create a…" at bounding box center [799, 398] width 1488 height 728
click at [715, 141] on icon at bounding box center [712, 140] width 8 height 14
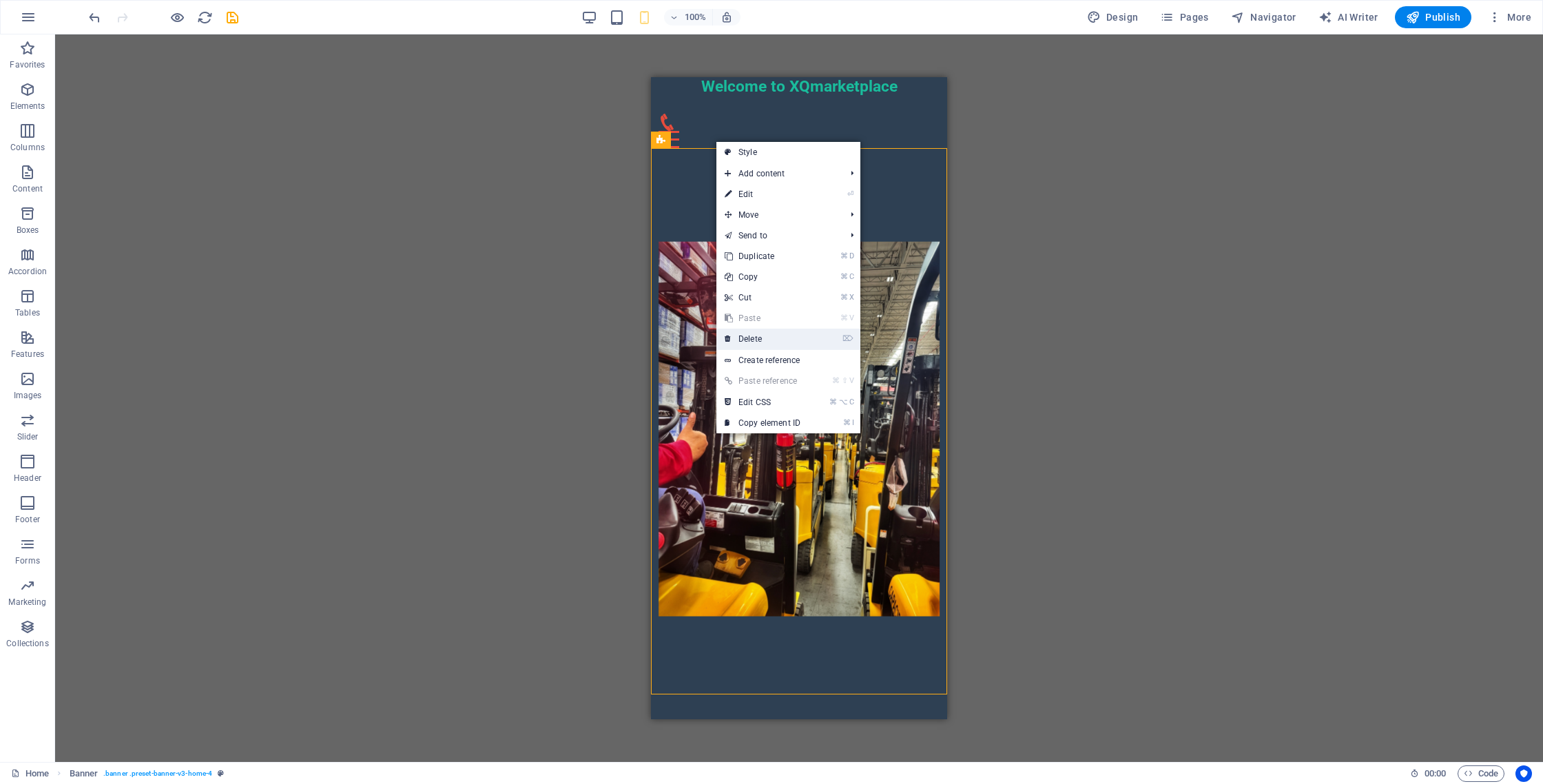
click at [773, 338] on link "⌦ Delete" at bounding box center [762, 339] width 92 height 21
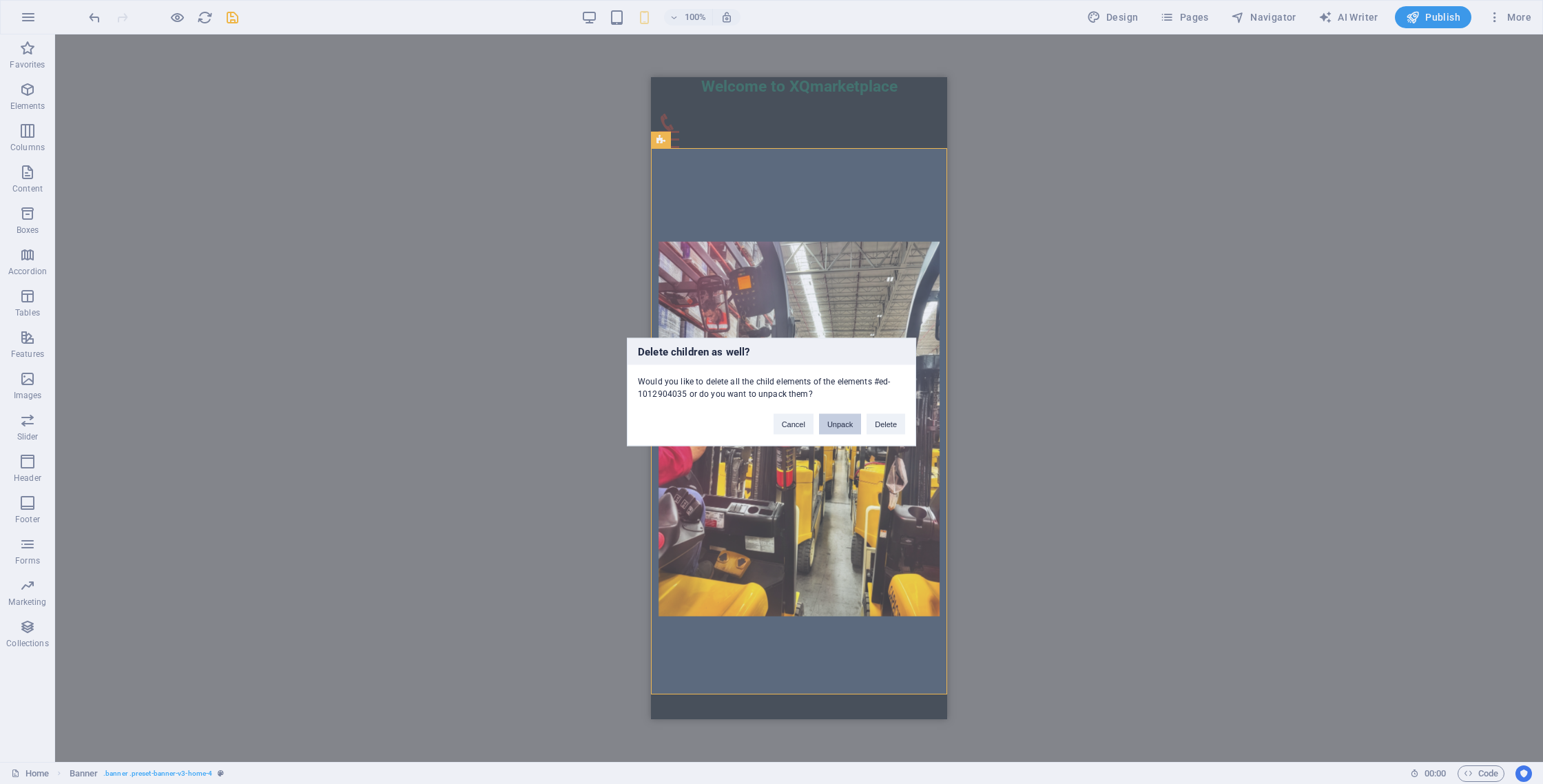
click at [835, 421] on button "Unpack" at bounding box center [840, 424] width 42 height 21
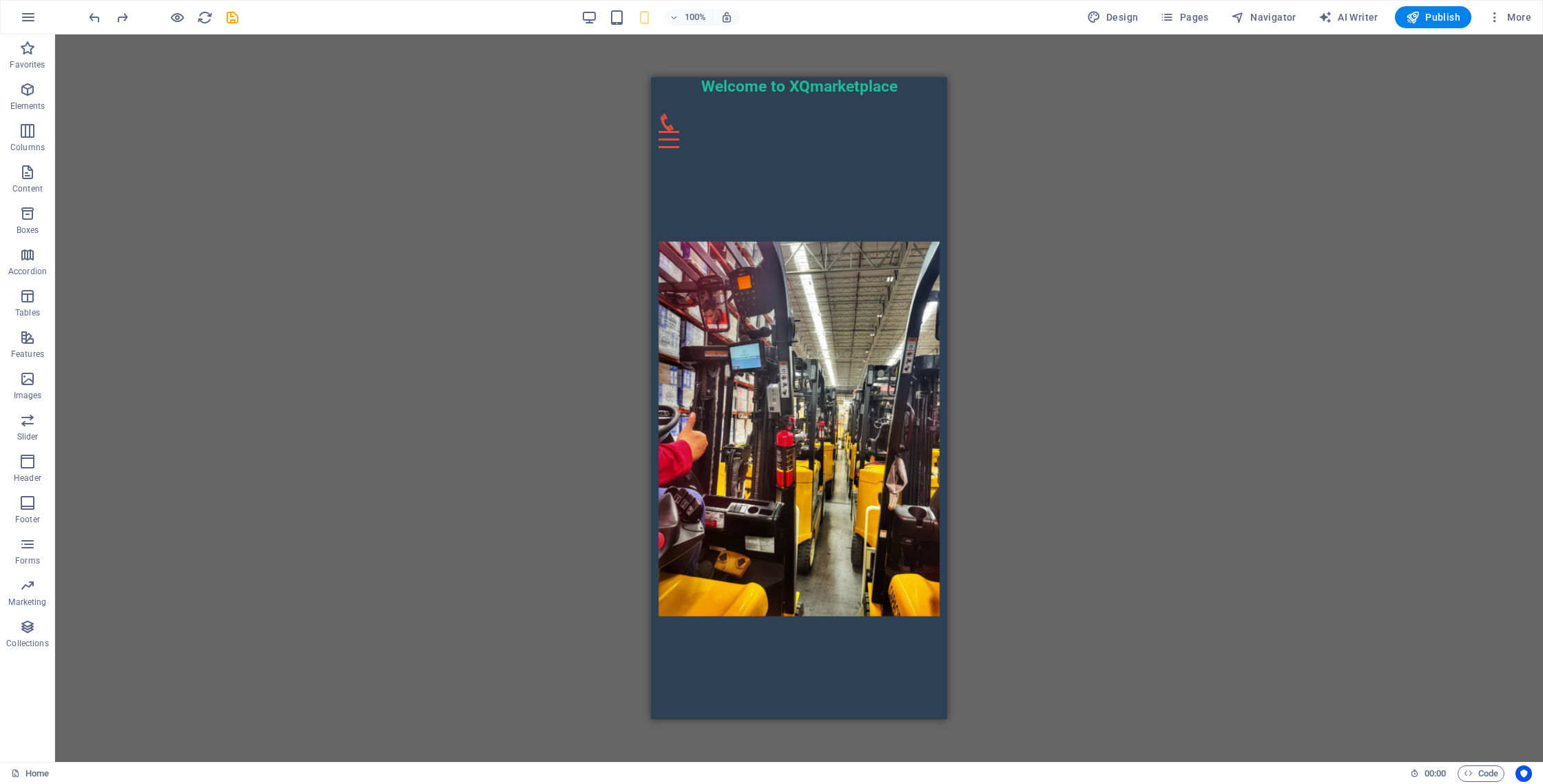
click at [1043, 315] on div "Drag here to replace the existing content. Press “Ctrl” if you want to create a…" at bounding box center [799, 398] width 1488 height 728
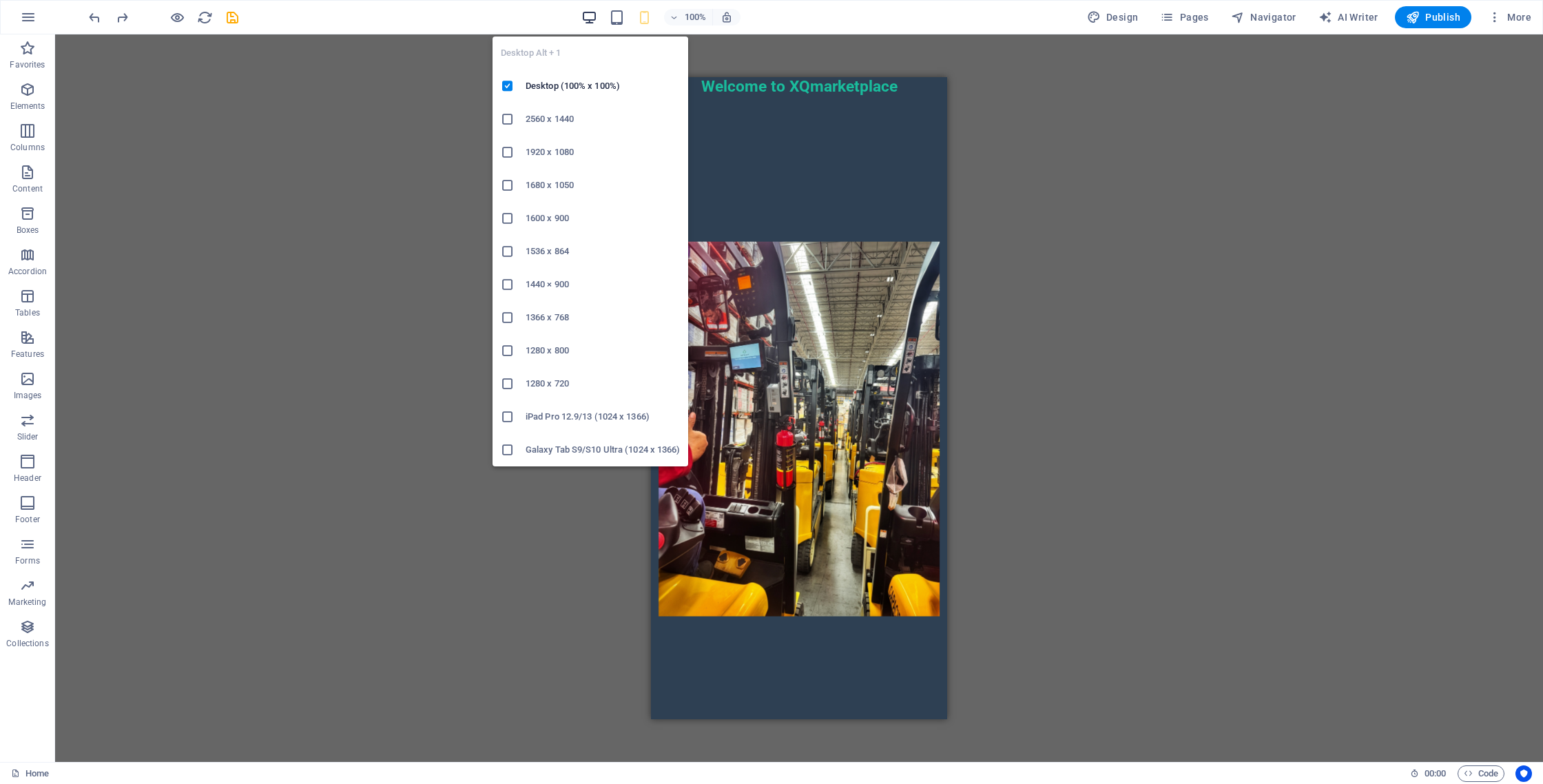
click at [595, 14] on icon "button" at bounding box center [589, 17] width 16 height 16
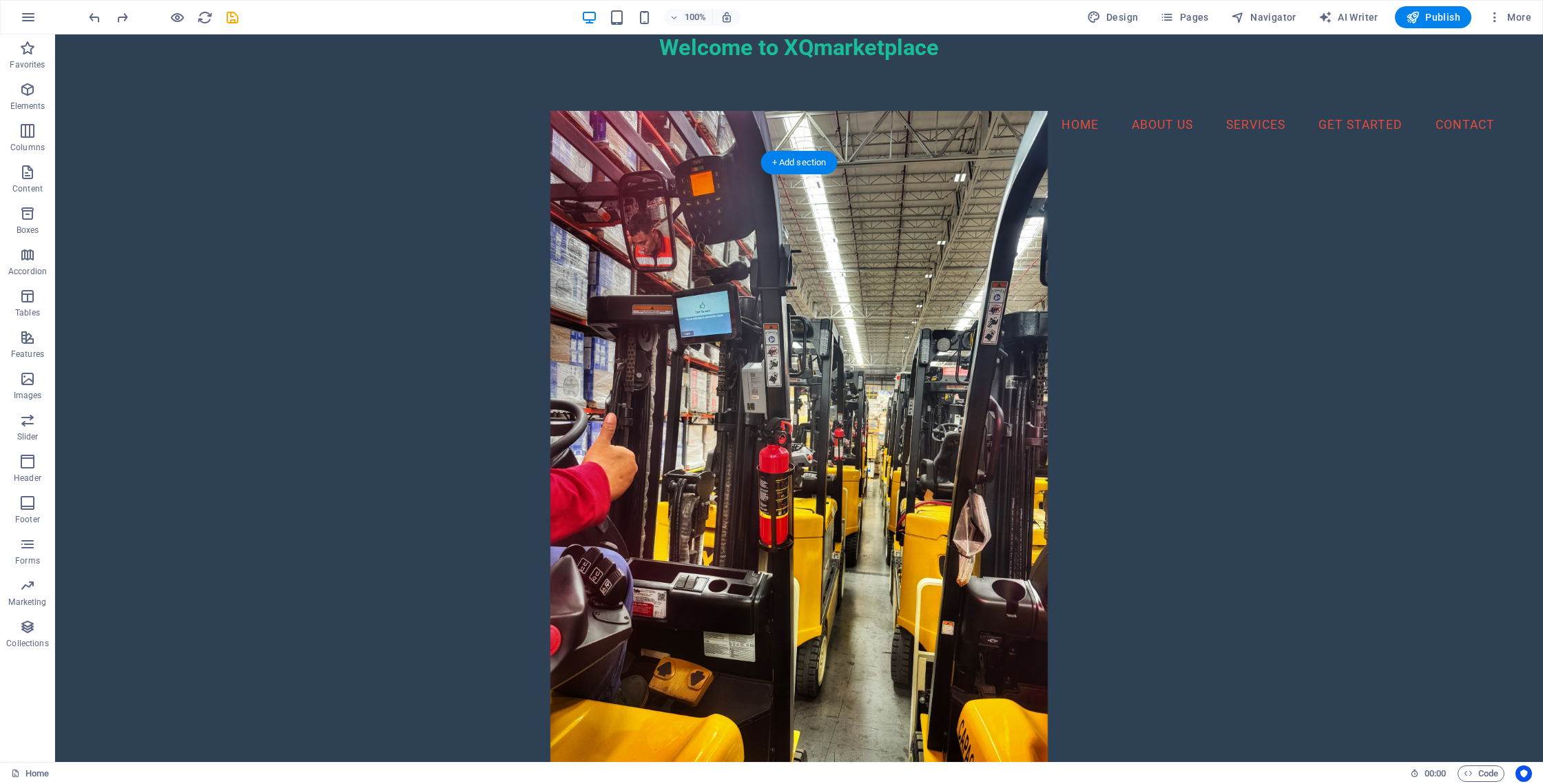
click at [1191, 344] on figure at bounding box center [799, 442] width 1414 height 663
click at [815, 41] on div "Welcome to XQmarketplace" at bounding box center [799, 48] width 1488 height 27
click at [815, 46] on div "Welcome to XQmarketplace" at bounding box center [799, 48] width 1488 height 27
click at [678, 55] on div "Welcome to XQmarketplace" at bounding box center [799, 48] width 1488 height 27
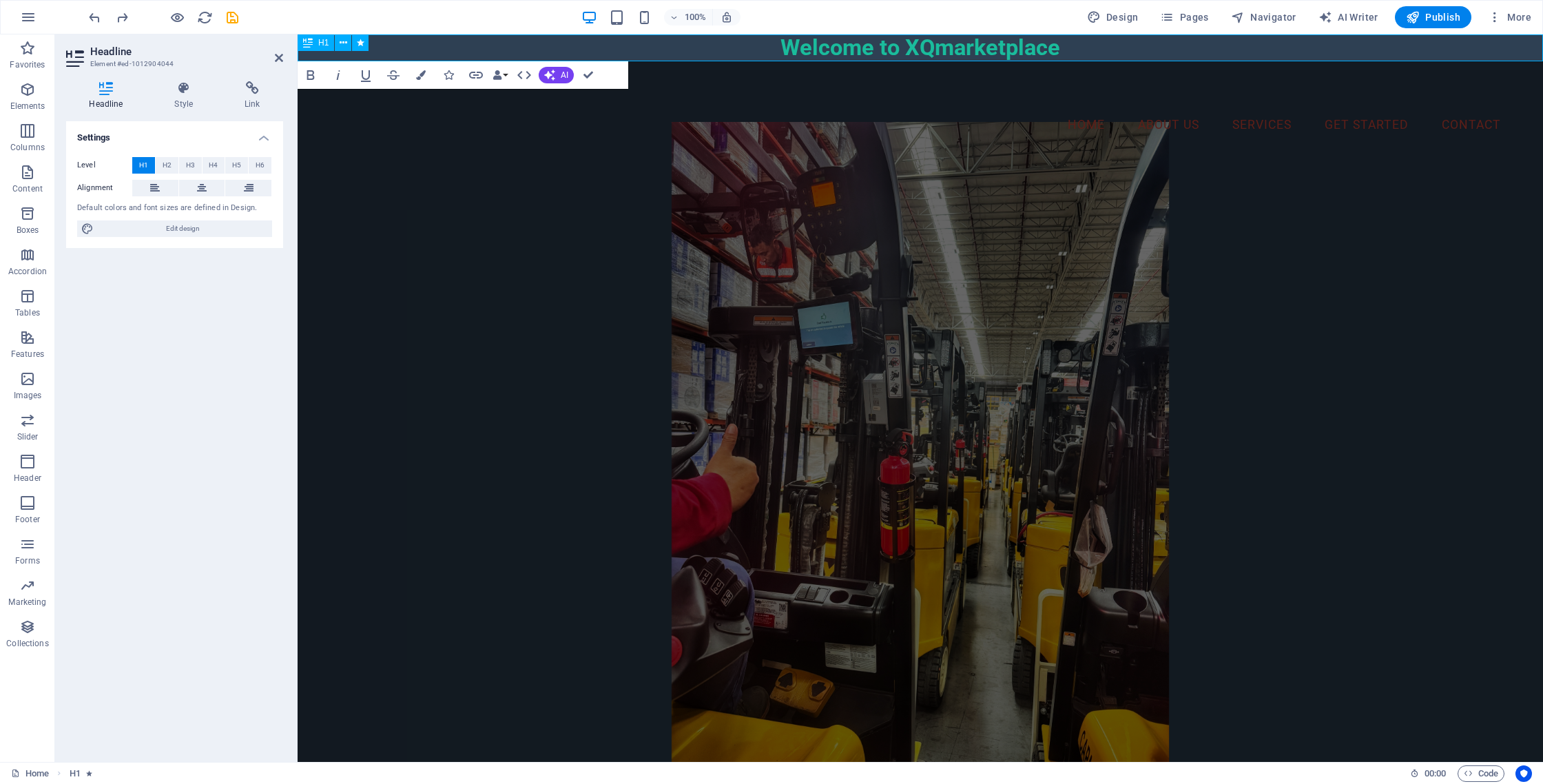
click at [322, 43] on span "H1" at bounding box center [323, 43] width 10 height 9
click at [304, 44] on icon at bounding box center [307, 42] width 9 height 16
click at [554, 78] on icon "button" at bounding box center [549, 74] width 11 height 11
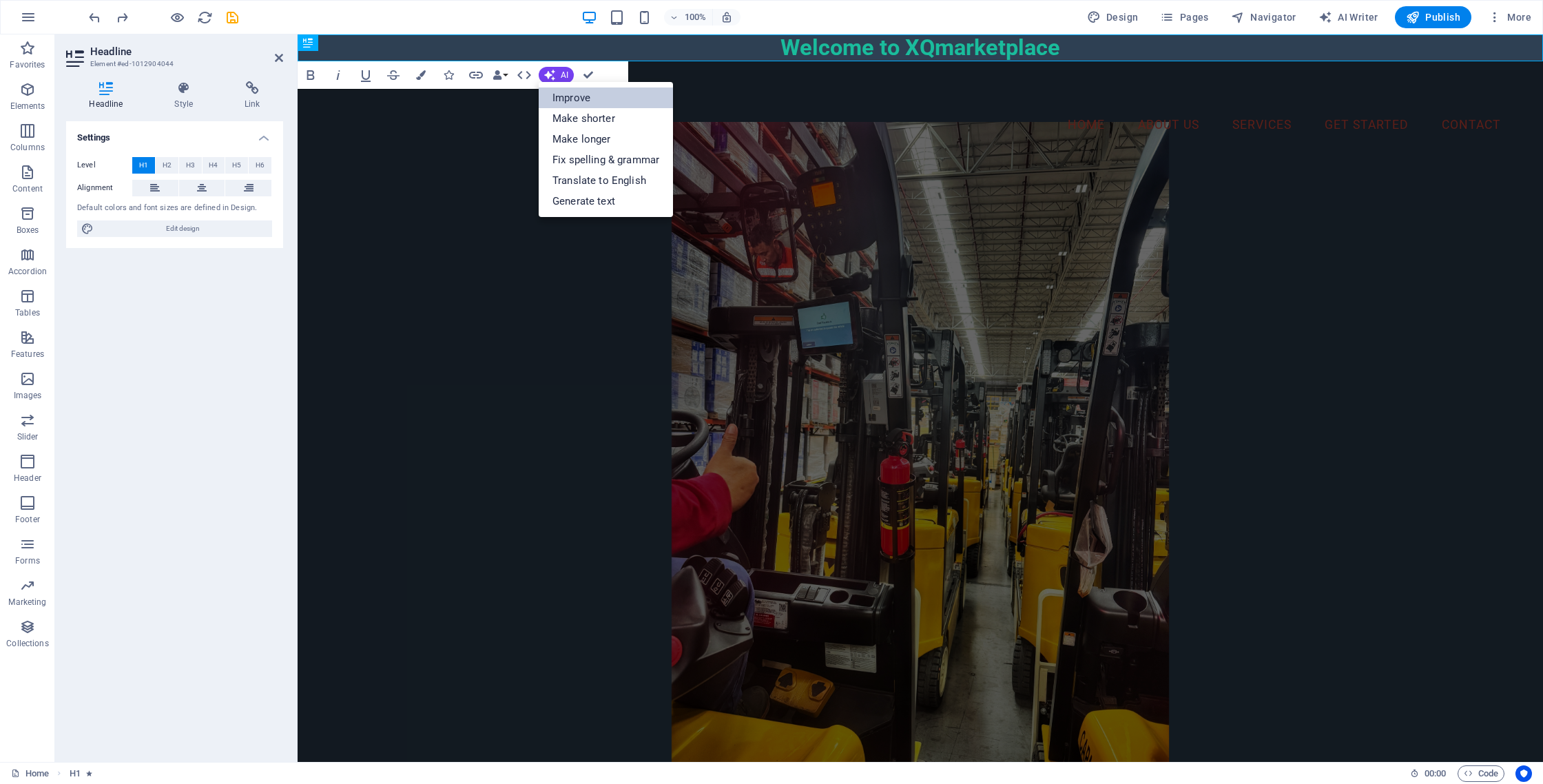
click at [588, 99] on link "Improve" at bounding box center [606, 97] width 134 height 21
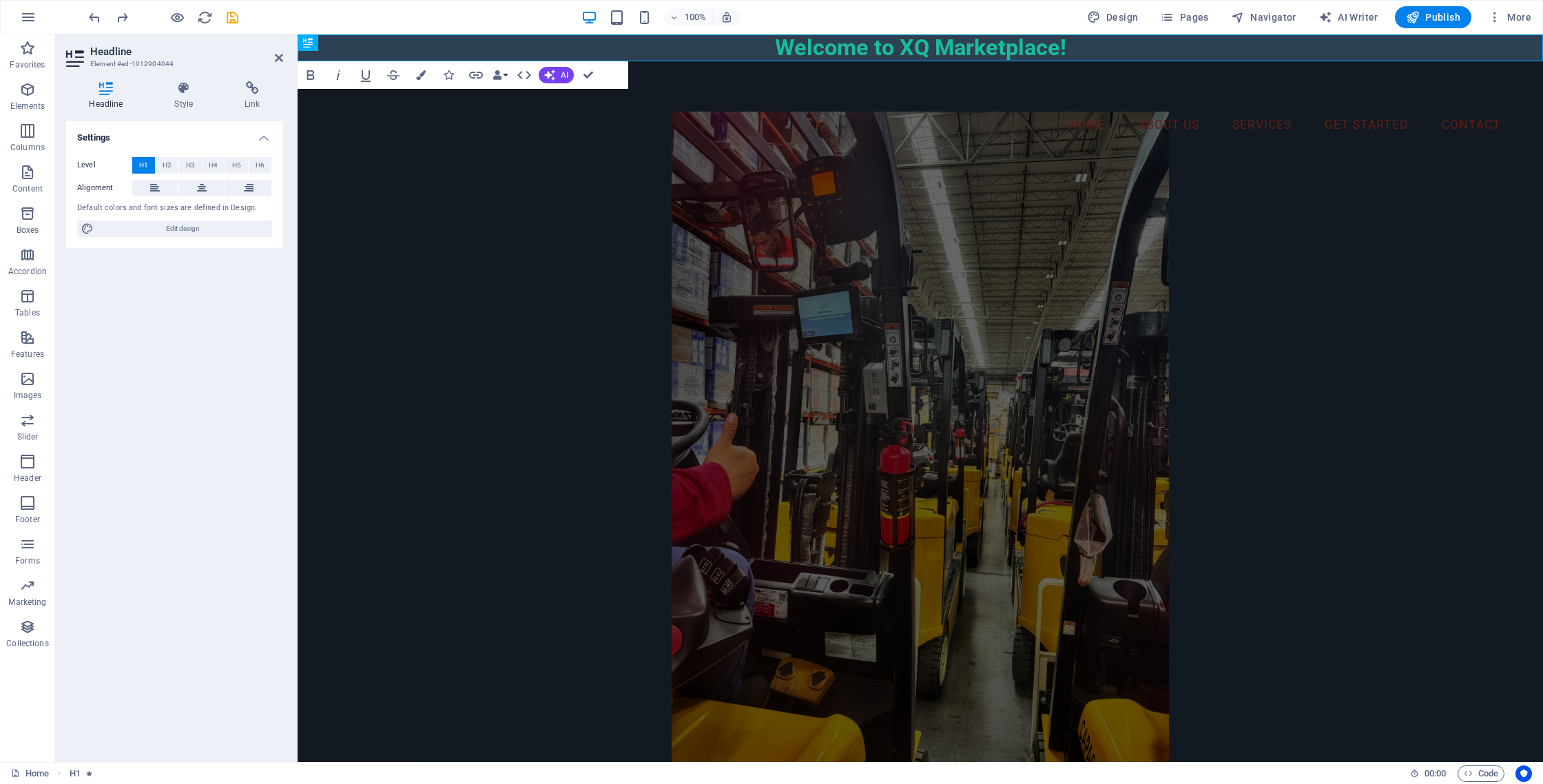
click at [559, 193] on figure at bounding box center [921, 442] width 1184 height 663
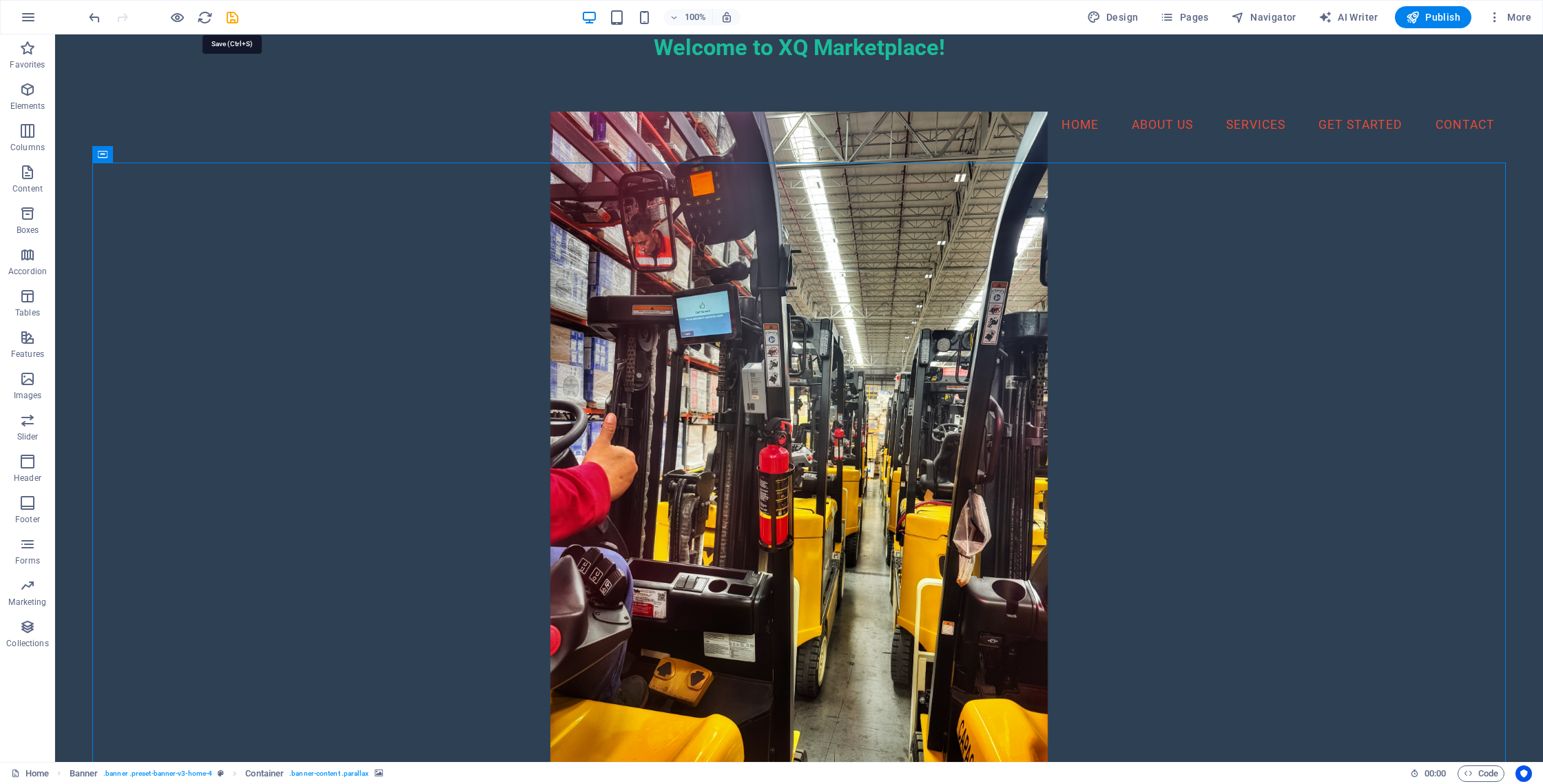
click at [233, 15] on icon "save" at bounding box center [232, 17] width 16 height 16
checkbox input "false"
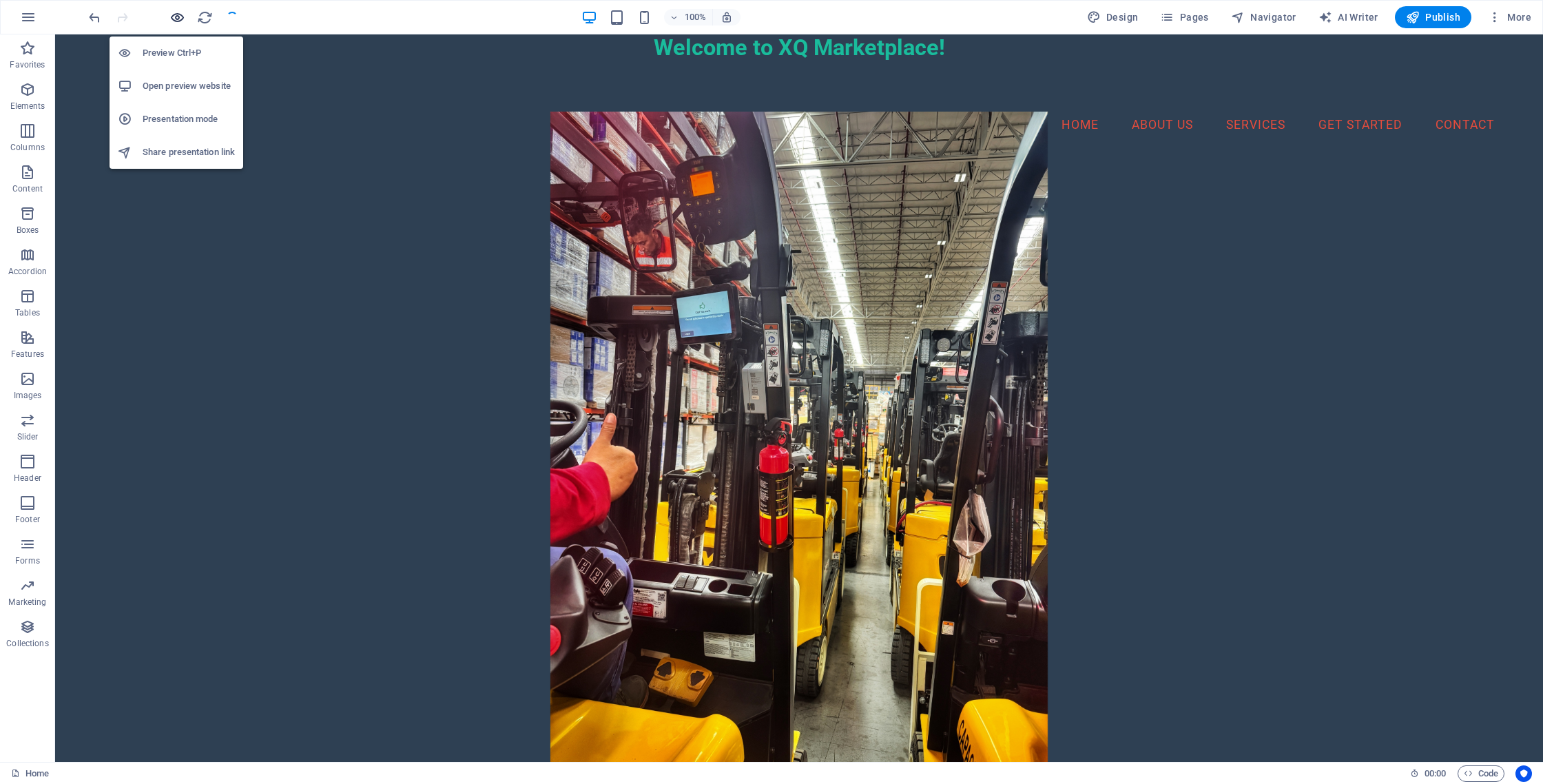
click at [179, 16] on icon "button" at bounding box center [177, 17] width 16 height 16
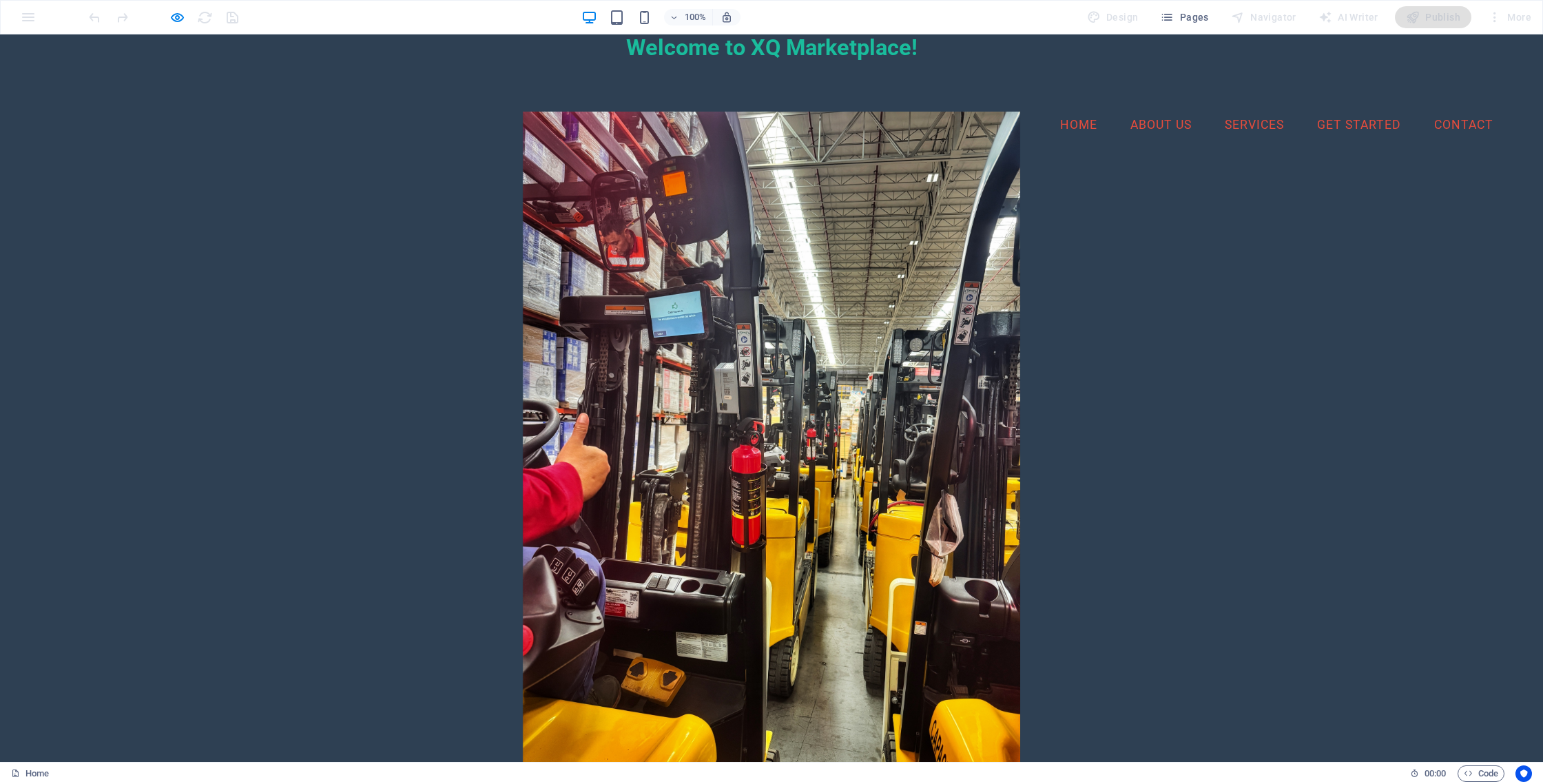
click at [56, 257] on div at bounding box center [771, 442] width 1466 height 663
click at [129, 233] on div at bounding box center [771, 442] width 1466 height 663
click at [632, 326] on div at bounding box center [771, 442] width 1466 height 663
click at [724, 52] on h1 "Welcome to XQ Marketplace!" at bounding box center [771, 48] width 1543 height 27
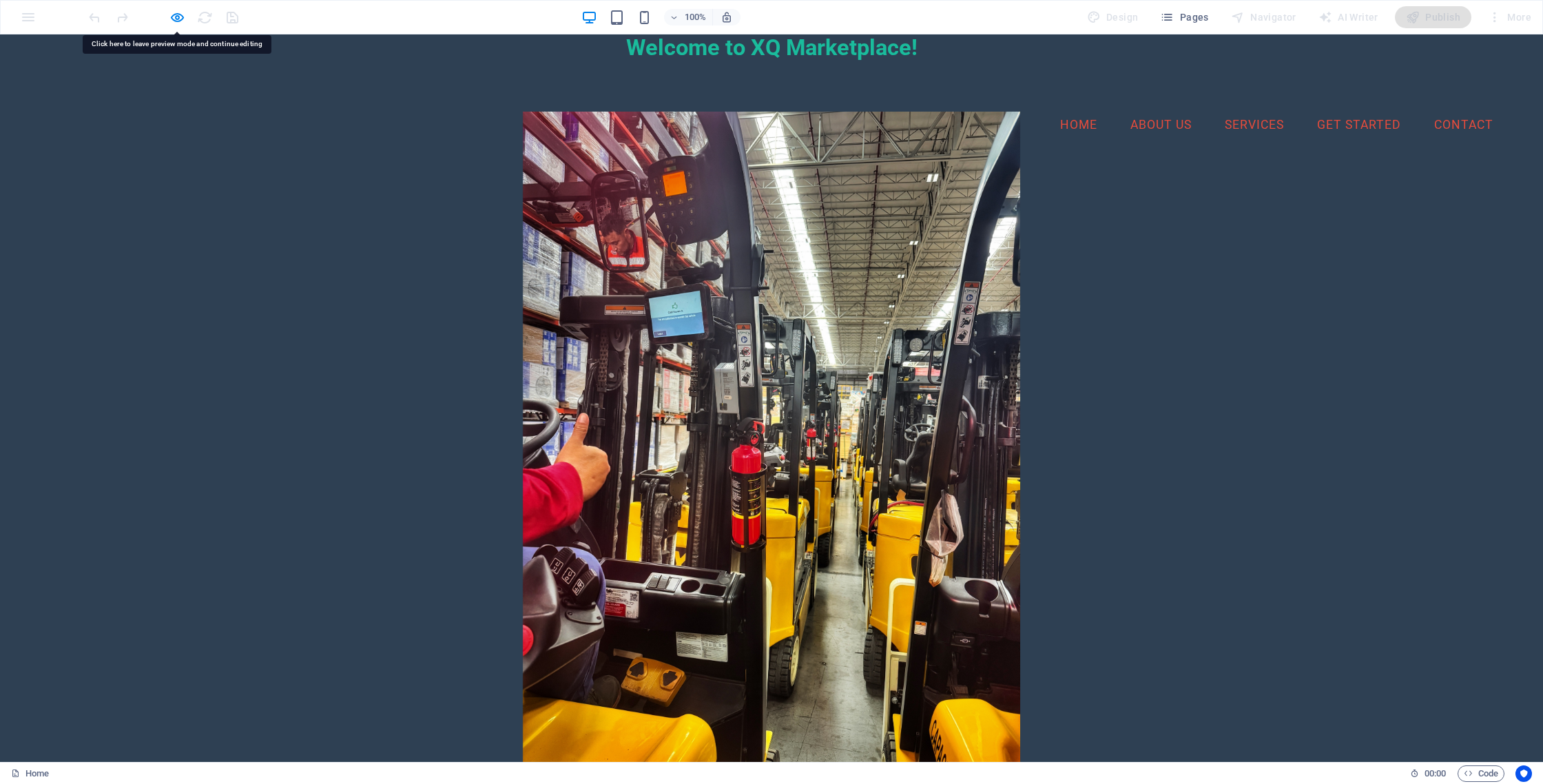
click at [542, 199] on div at bounding box center [771, 442] width 1466 height 663
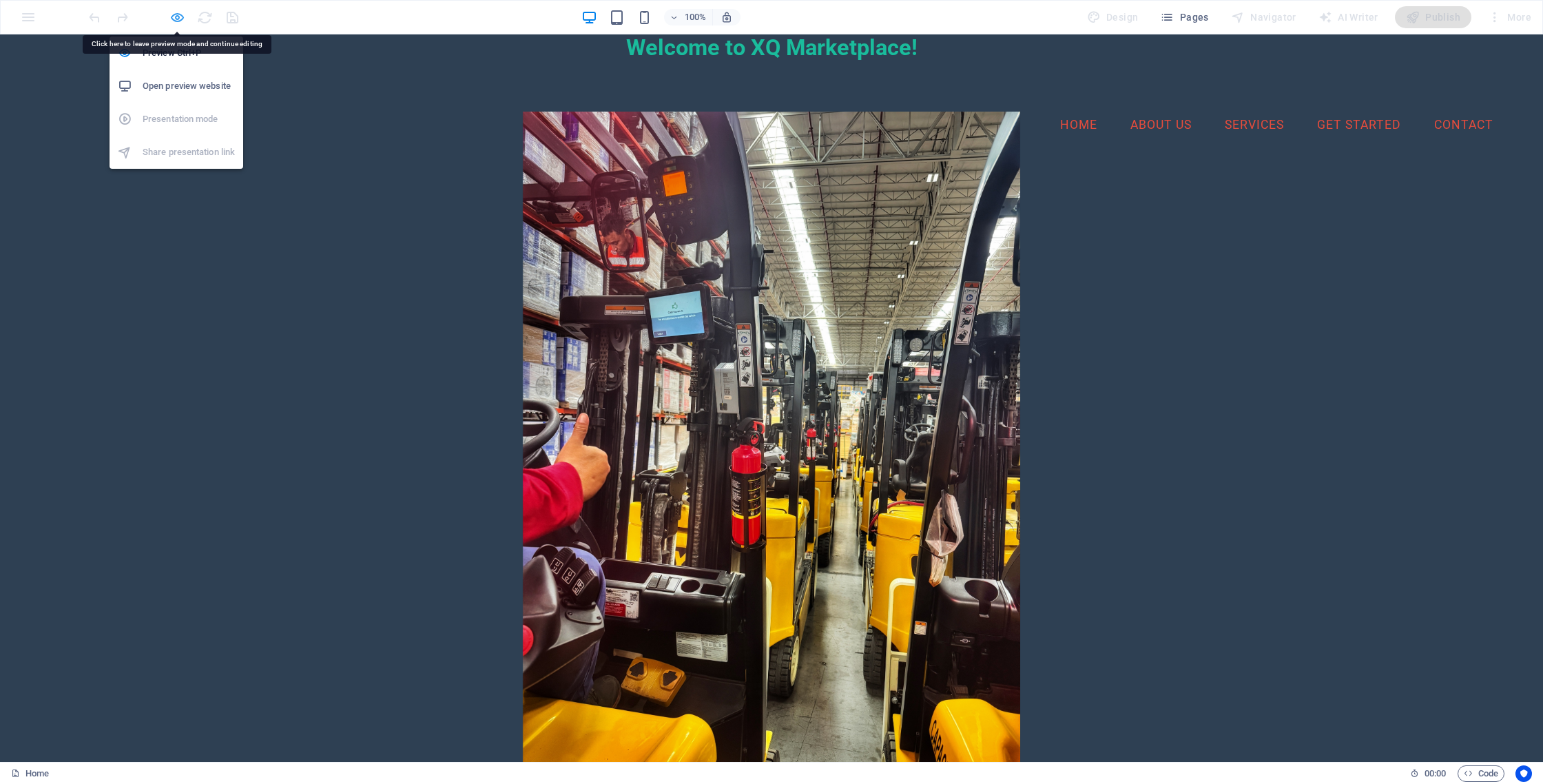
click at [174, 14] on icon "button" at bounding box center [177, 17] width 16 height 16
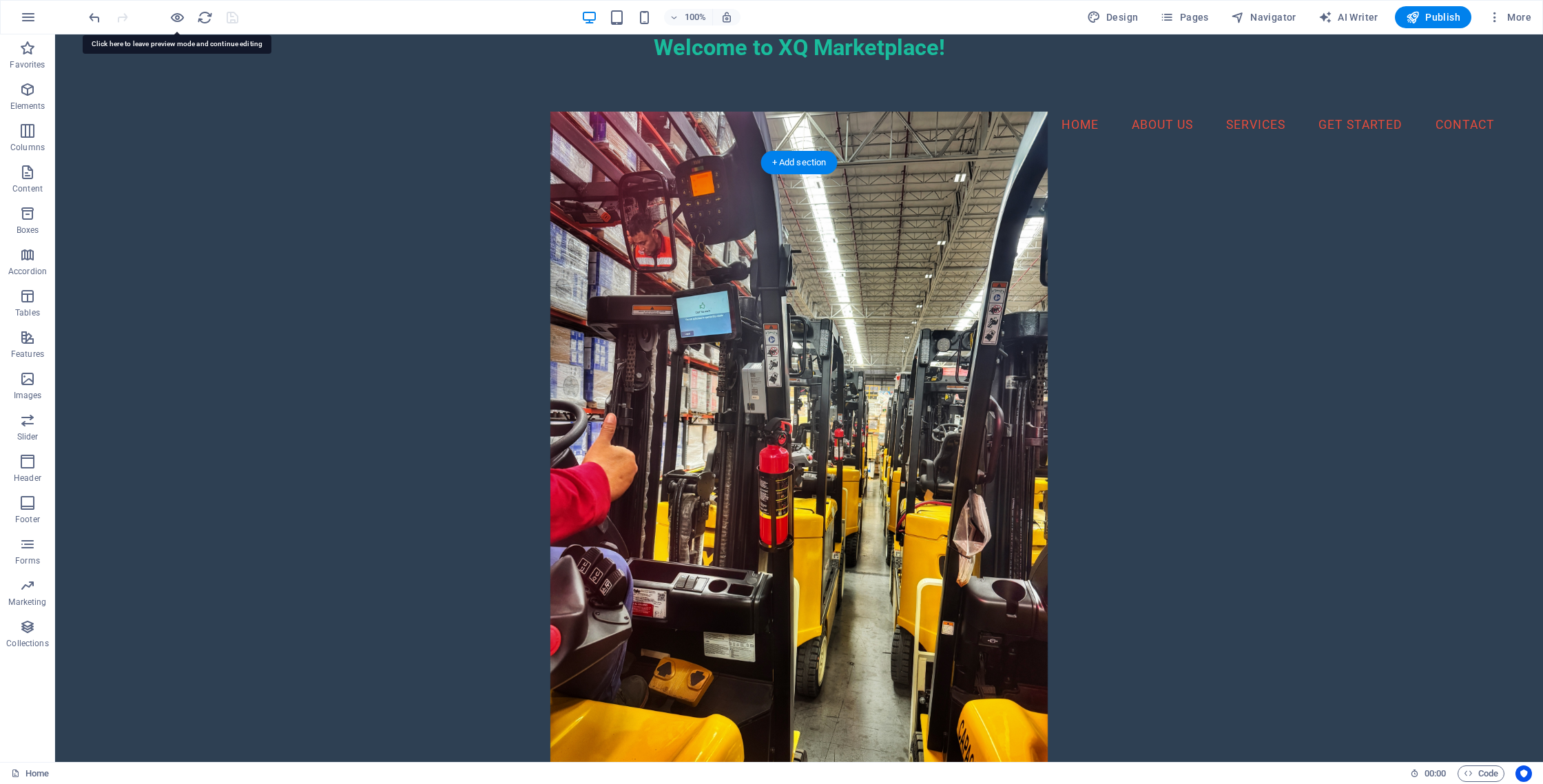
click at [398, 262] on figure at bounding box center [799, 442] width 1414 height 663
click at [26, 20] on icon "button" at bounding box center [28, 17] width 16 height 16
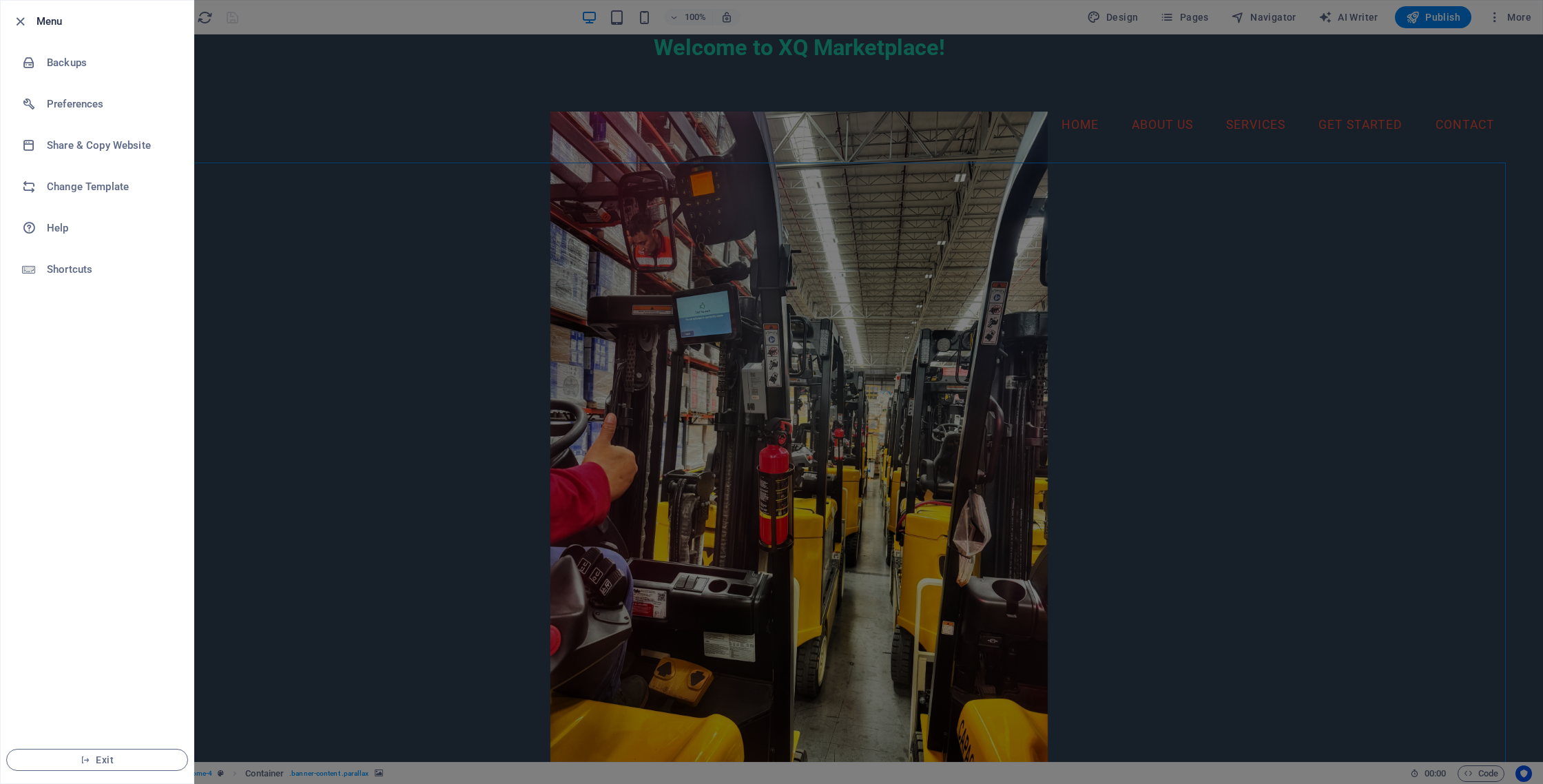
click at [1239, 229] on div at bounding box center [771, 392] width 1543 height 784
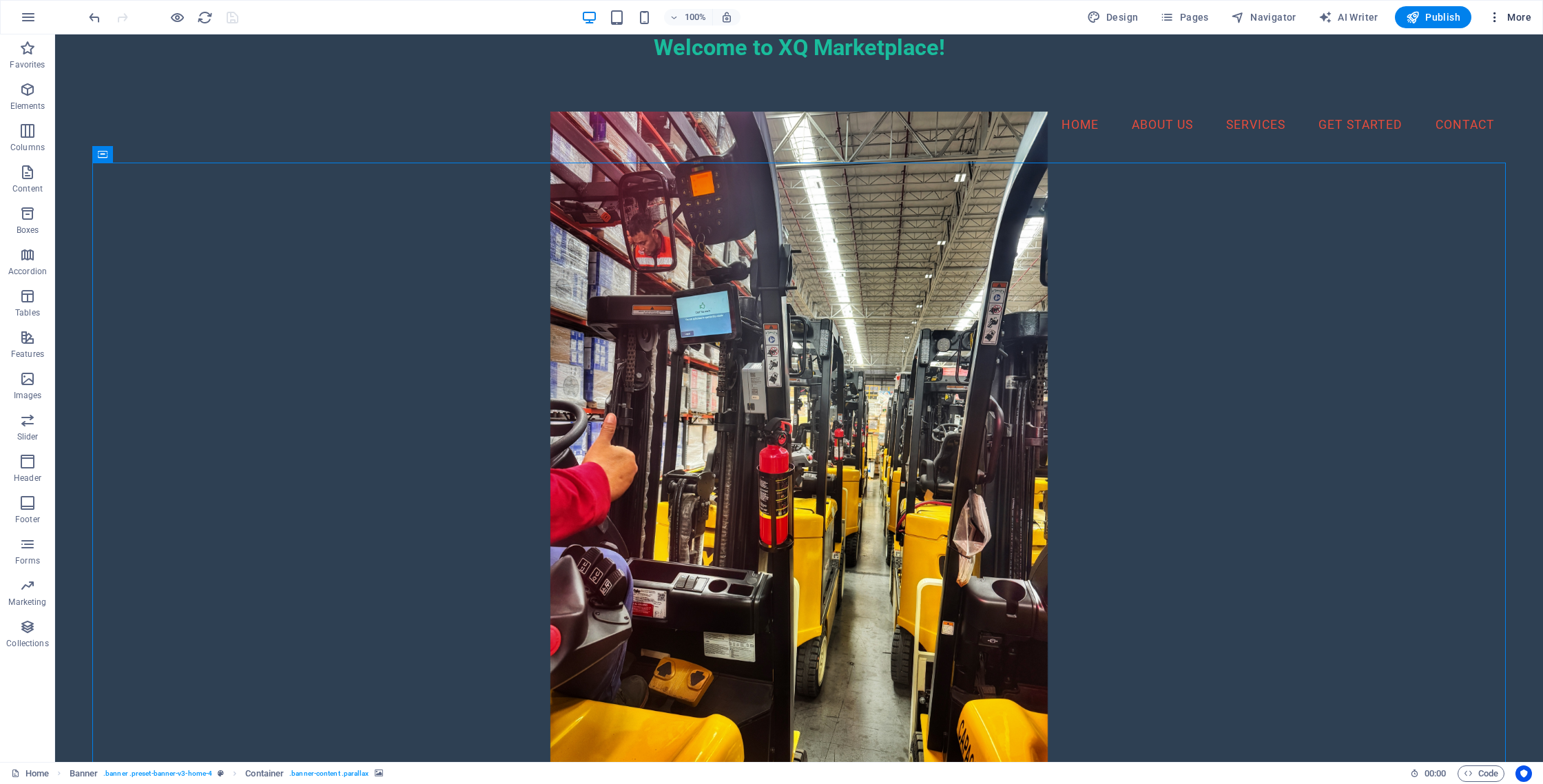
click at [1497, 21] on icon "button" at bounding box center [1494, 16] width 14 height 14
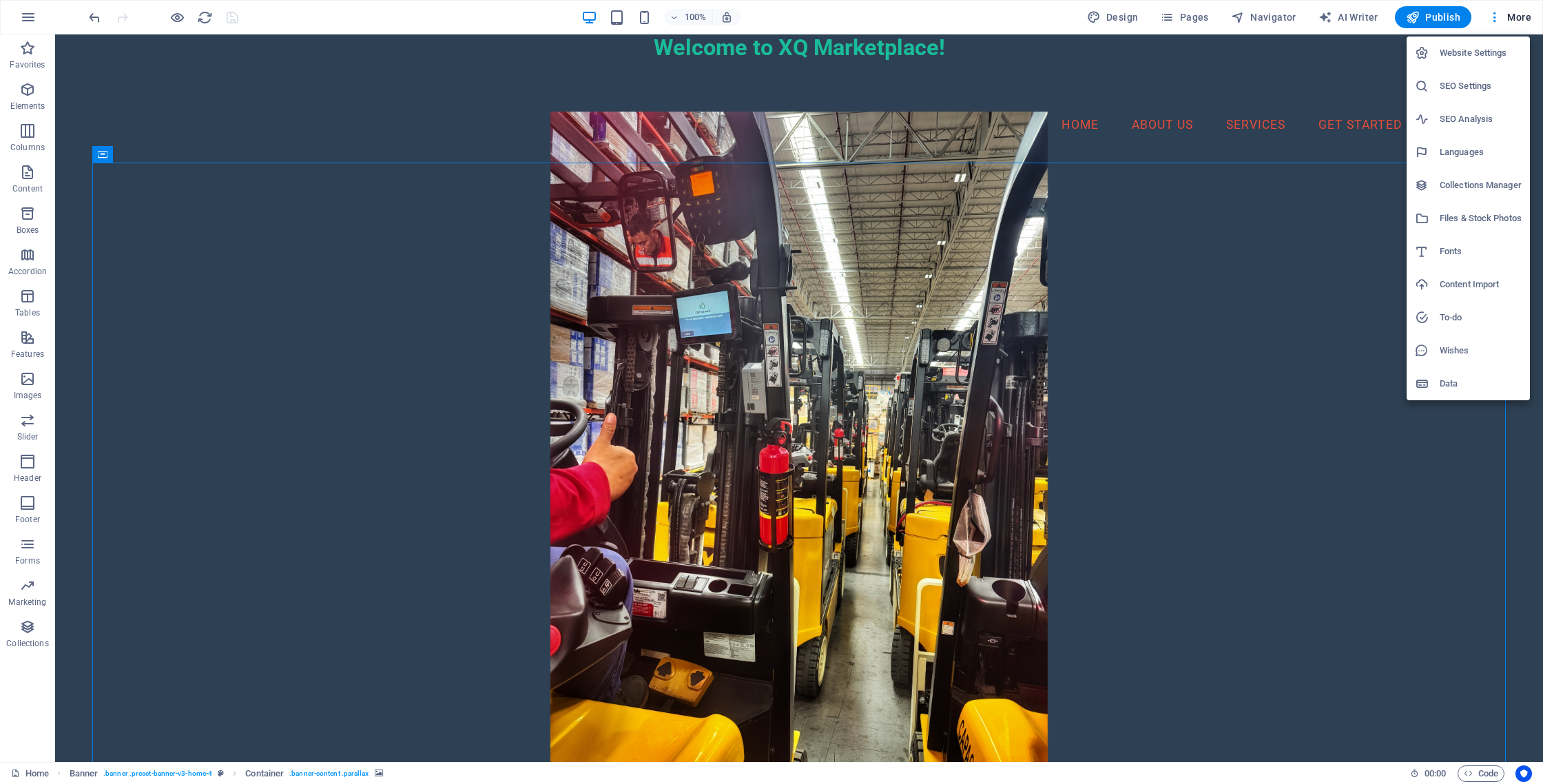
click at [1496, 21] on div at bounding box center [771, 392] width 1543 height 784
